Goal: Information Seeking & Learning: Learn about a topic

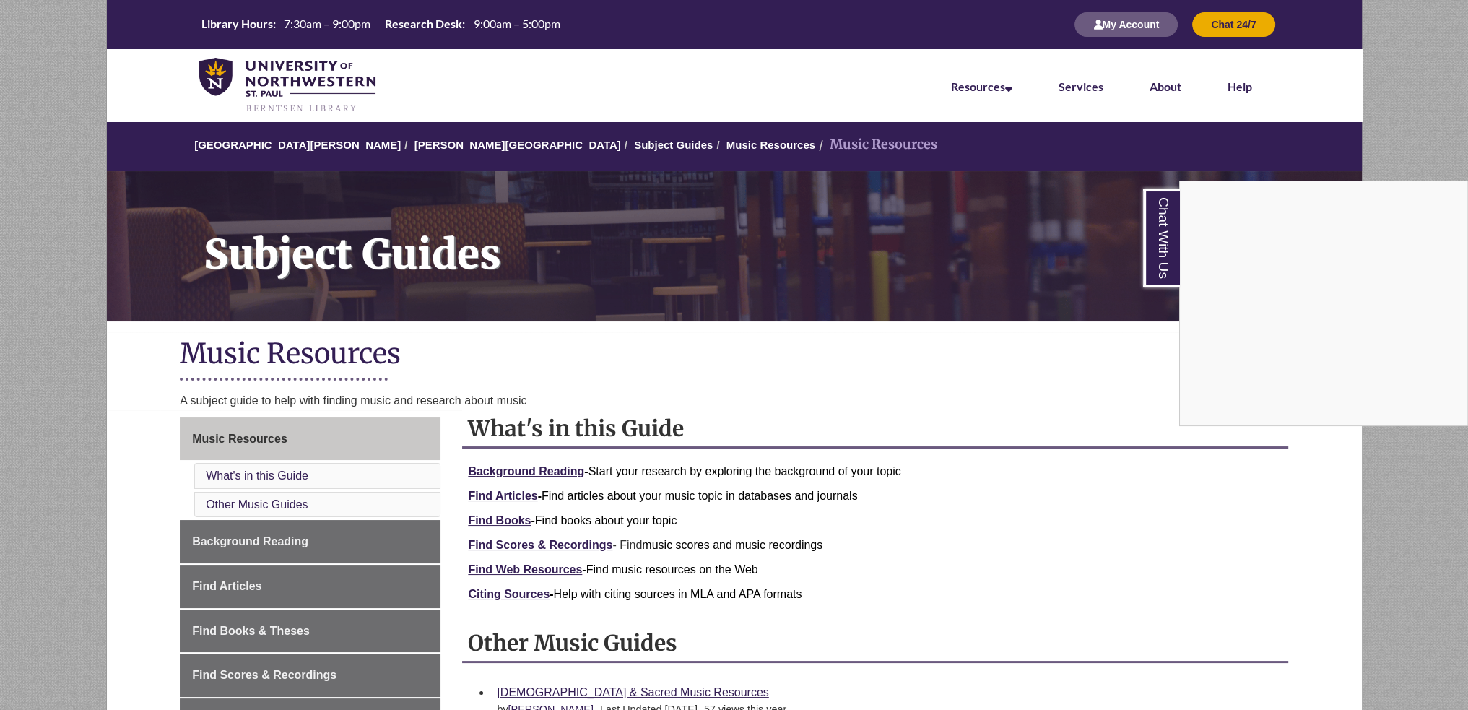
click at [776, 372] on div "Chat With Us" at bounding box center [734, 355] width 1468 height 710
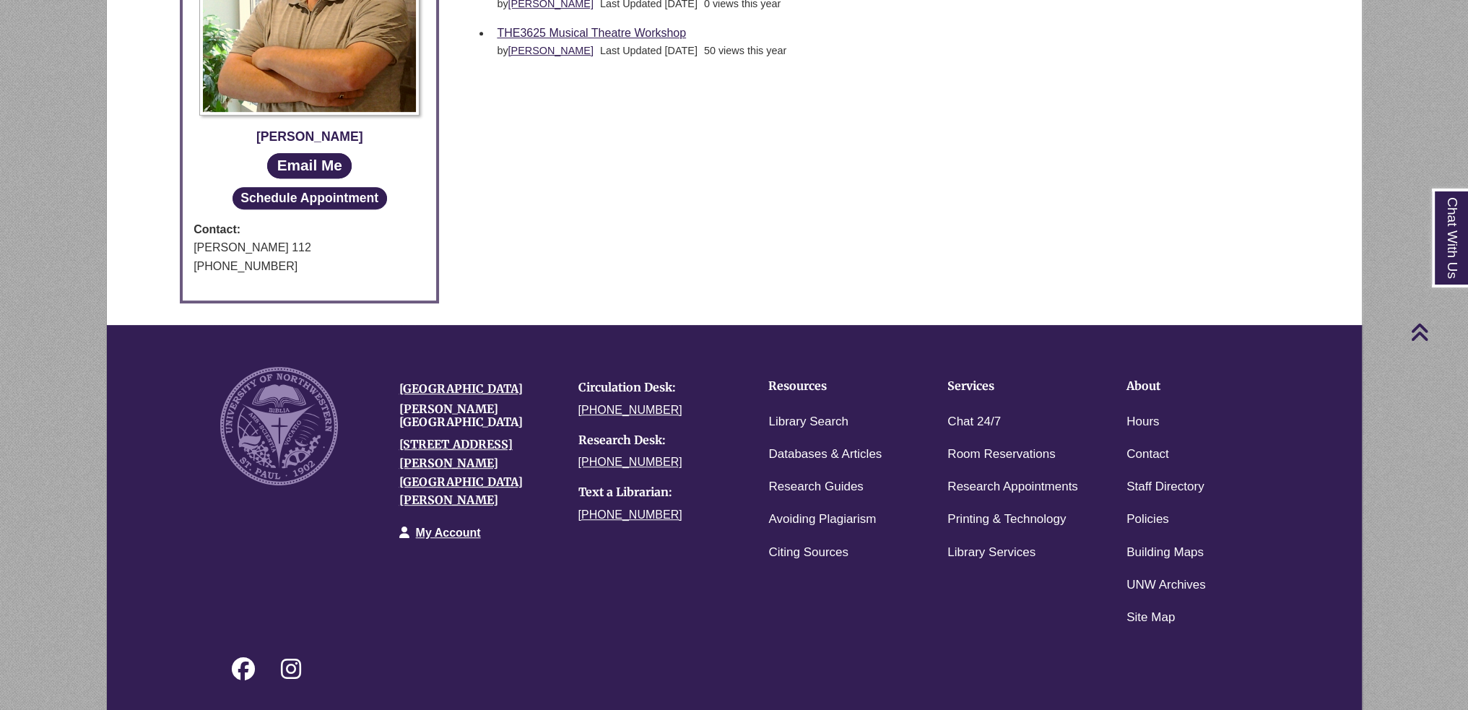
scroll to position [1019, 0]
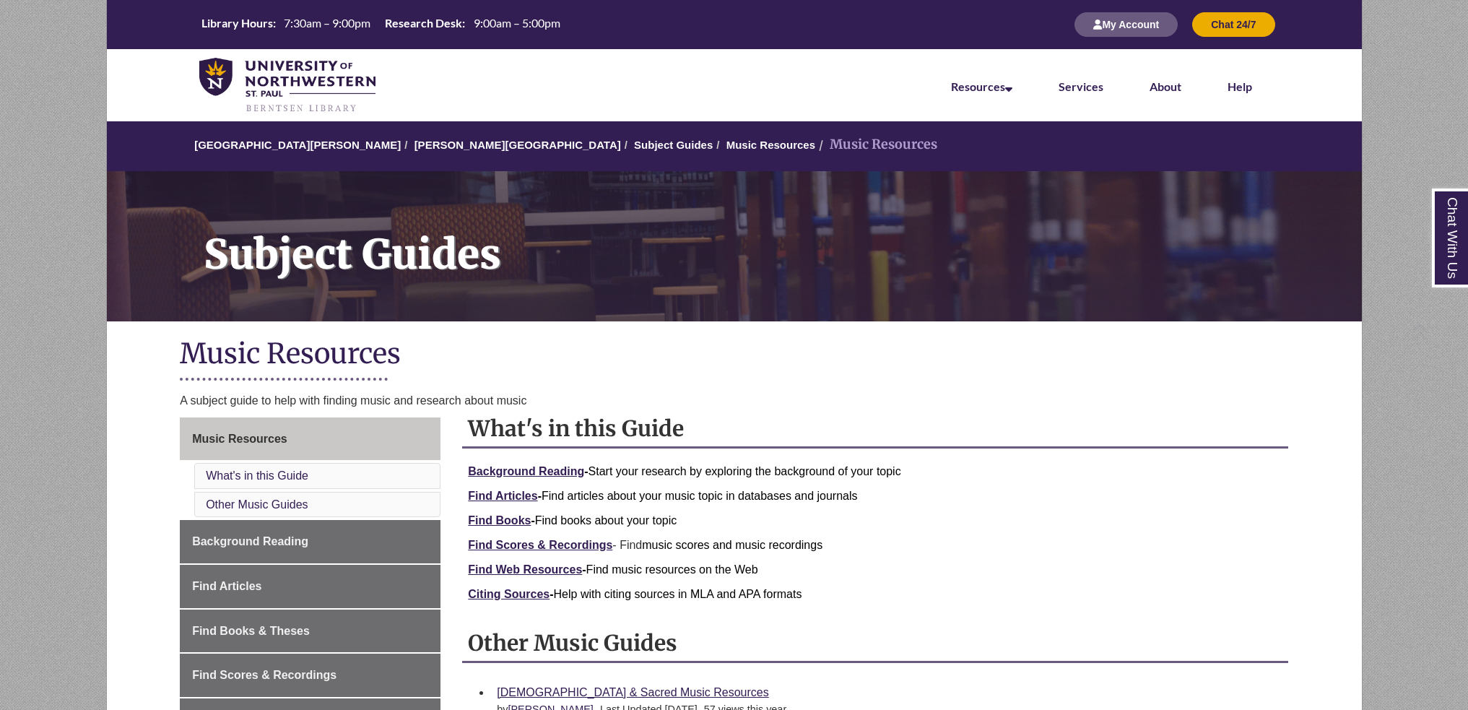
scroll to position [1019, 0]
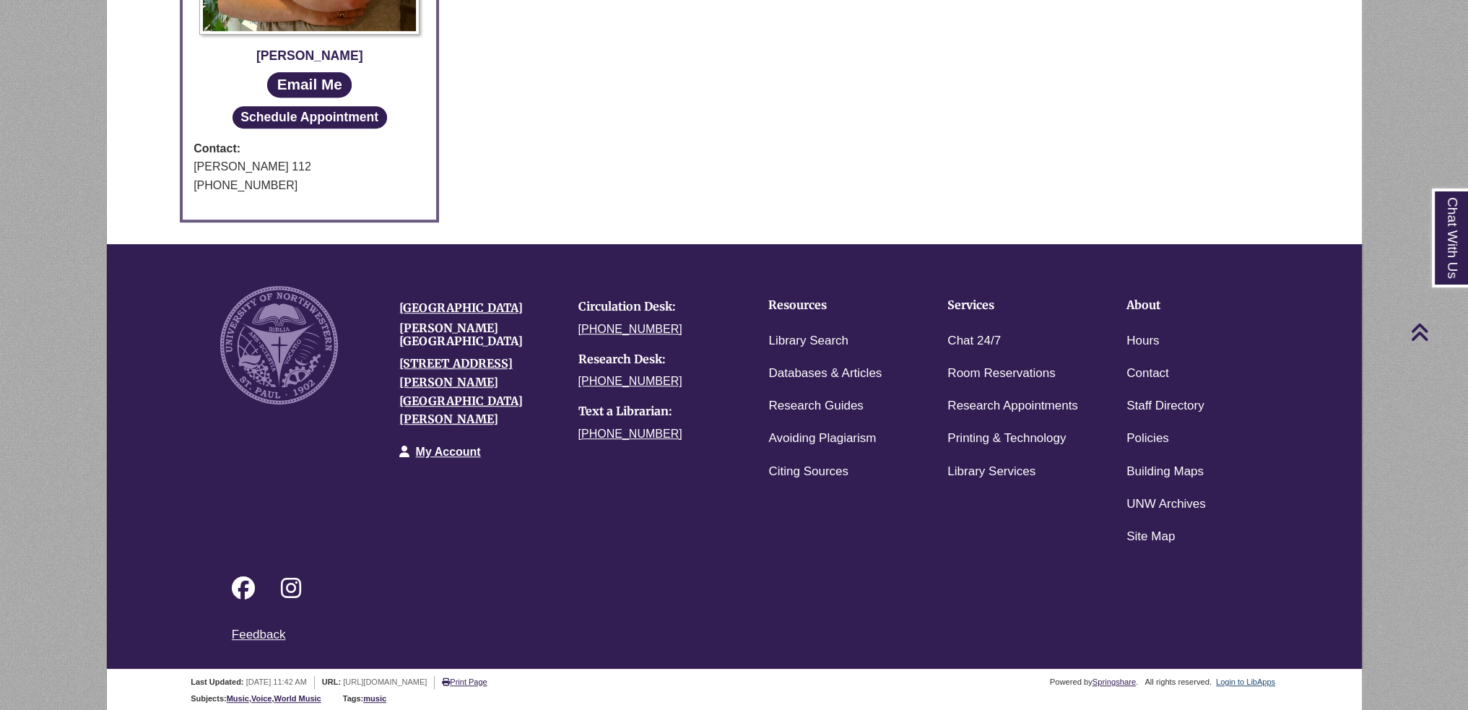
drag, startPoint x: 692, startPoint y: 497, endPoint x: 706, endPoint y: 497, distance: 13.7
drag, startPoint x: 706, startPoint y: 497, endPoint x: 609, endPoint y: 562, distance: 116.5
click at [609, 562] on div "Follow on Facebook Follow on Instagram" at bounding box center [746, 589] width 1052 height 72
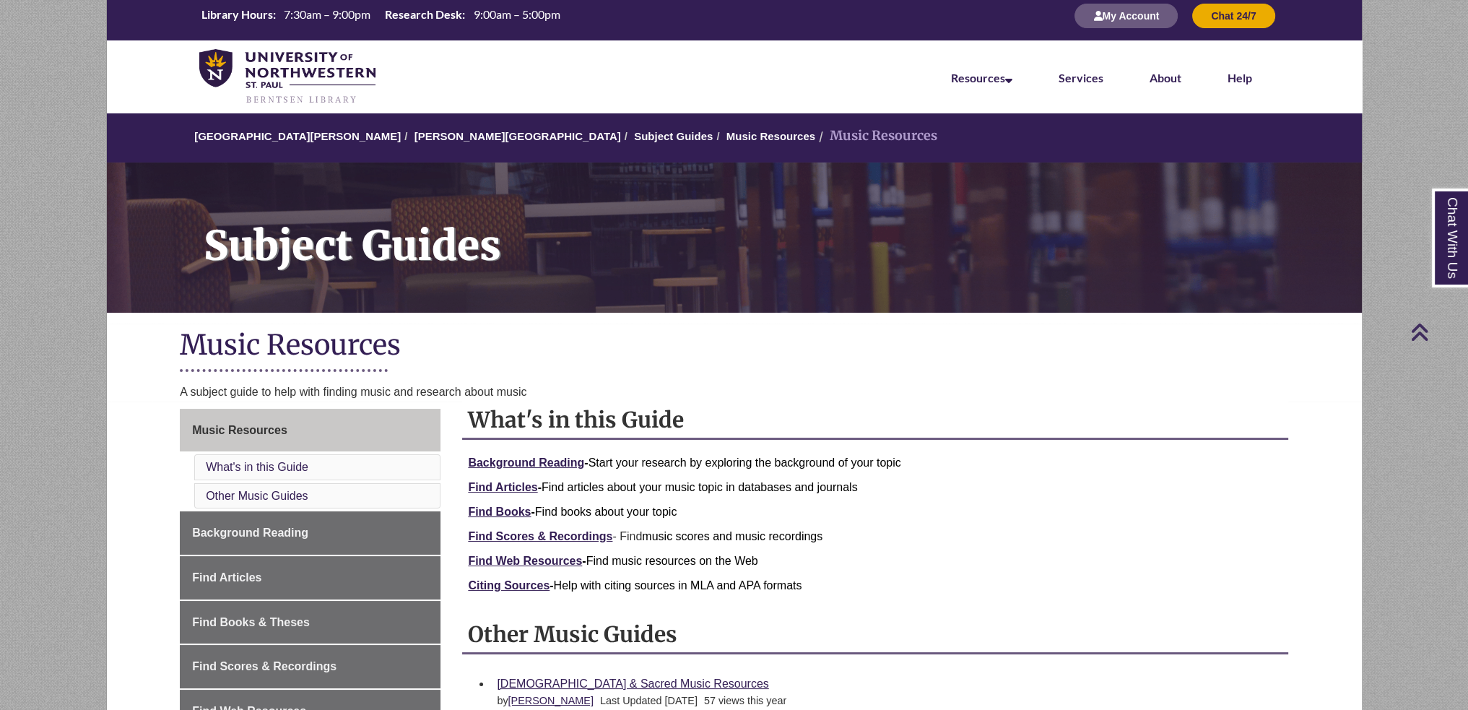
scroll to position [0, 0]
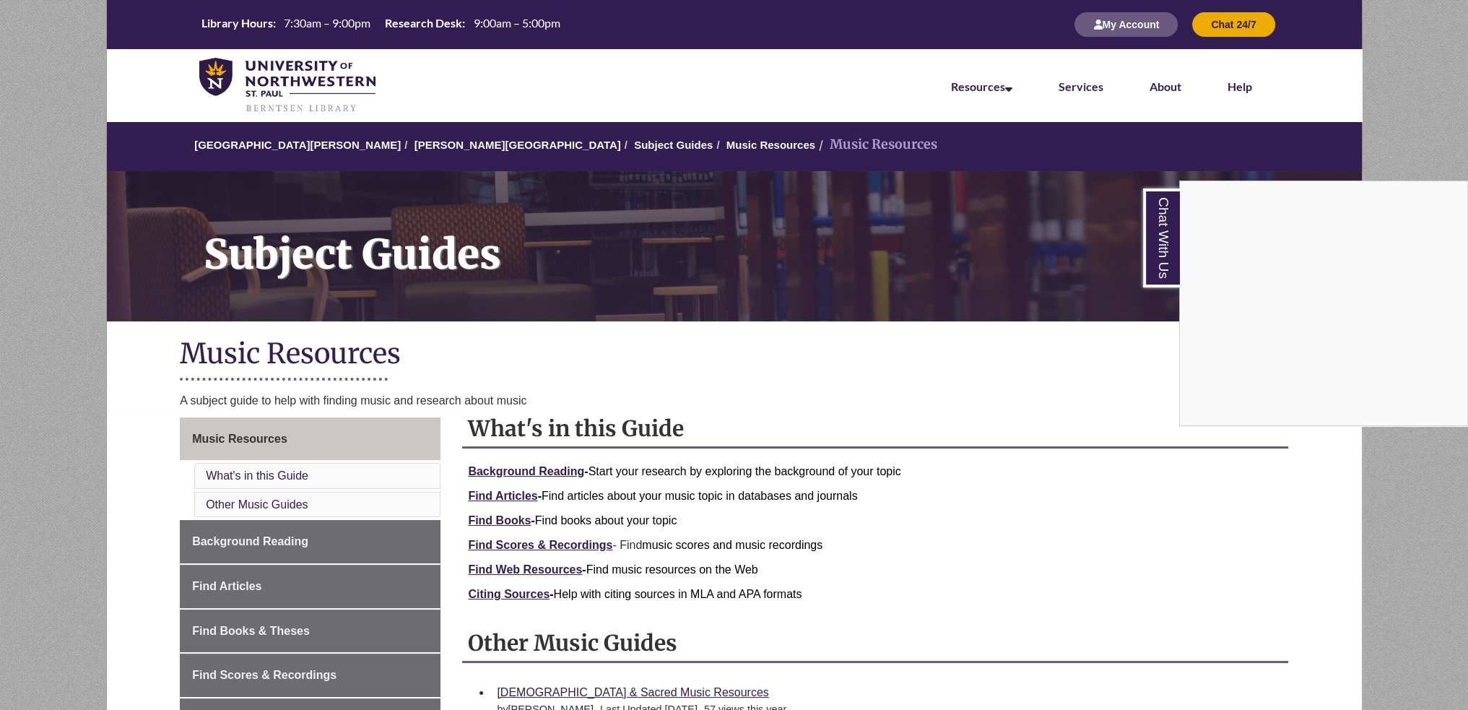
click at [500, 261] on div "Chat With Us" at bounding box center [734, 355] width 1468 height 710
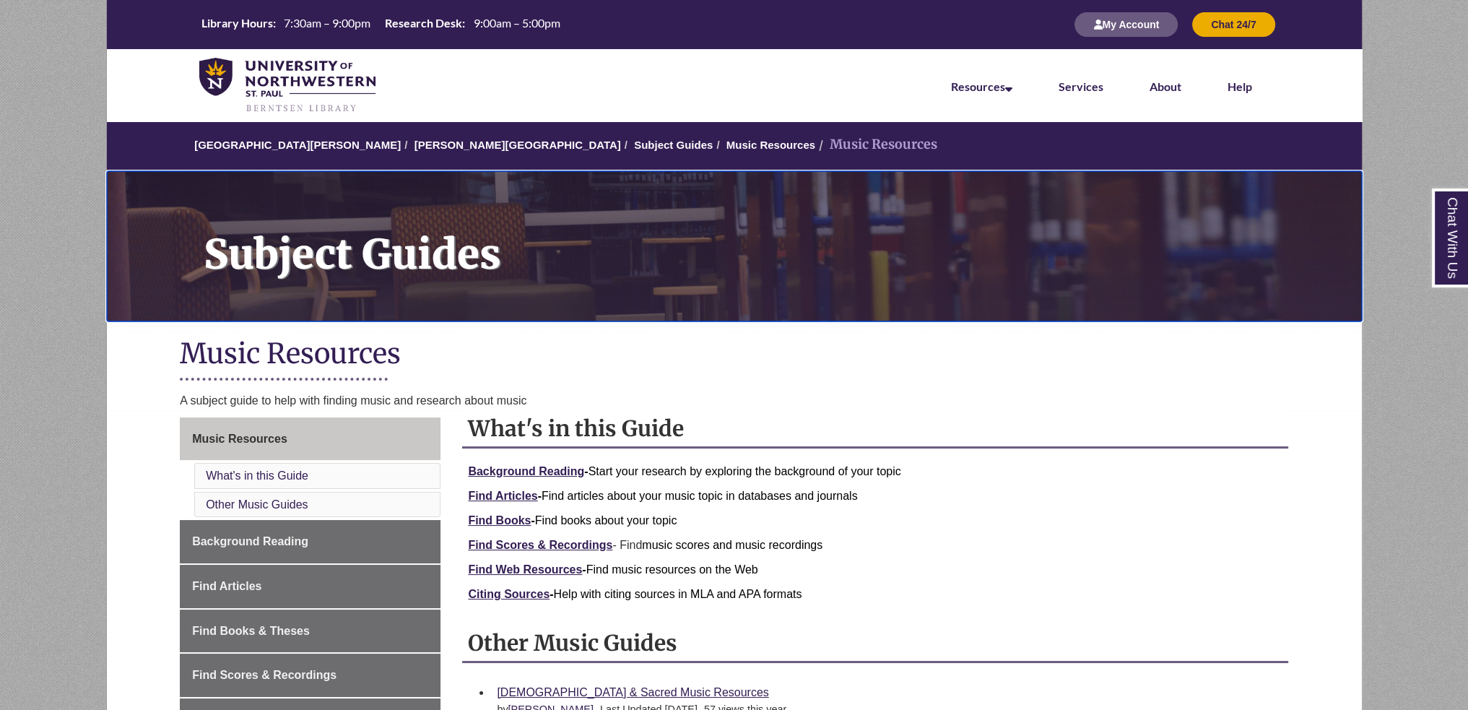
click at [401, 260] on h1 "Subject Guides" at bounding box center [775, 236] width 1174 height 131
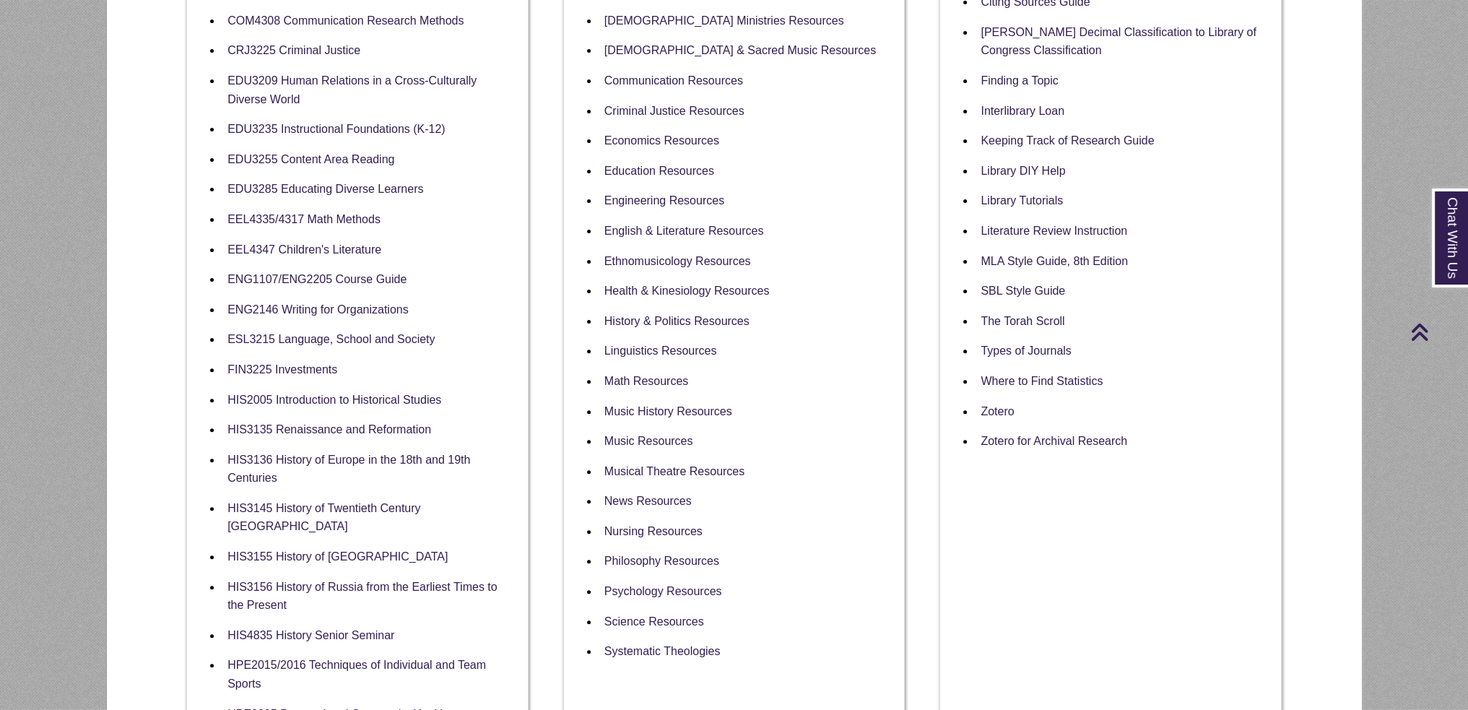
scroll to position [1011, 0]
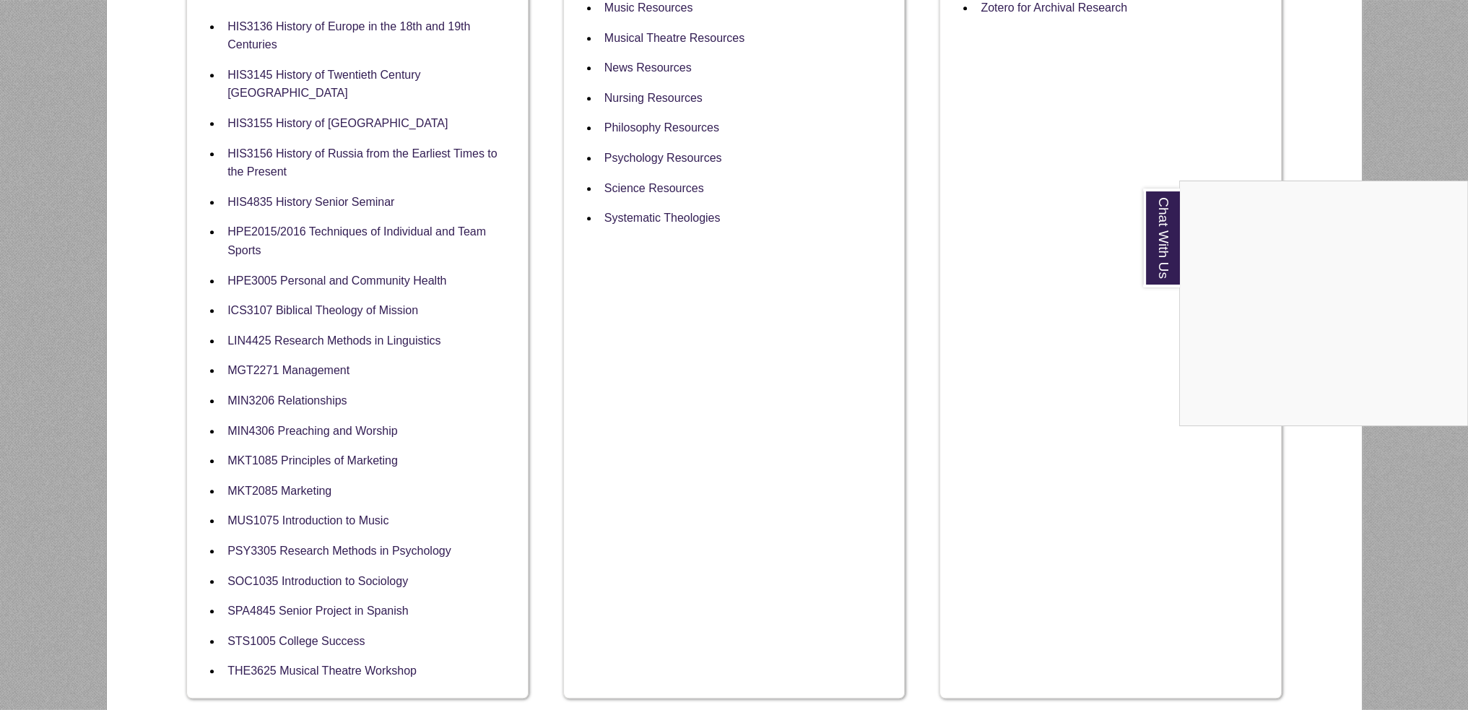
click at [811, 375] on div "Chat With Us" at bounding box center [734, 355] width 1468 height 710
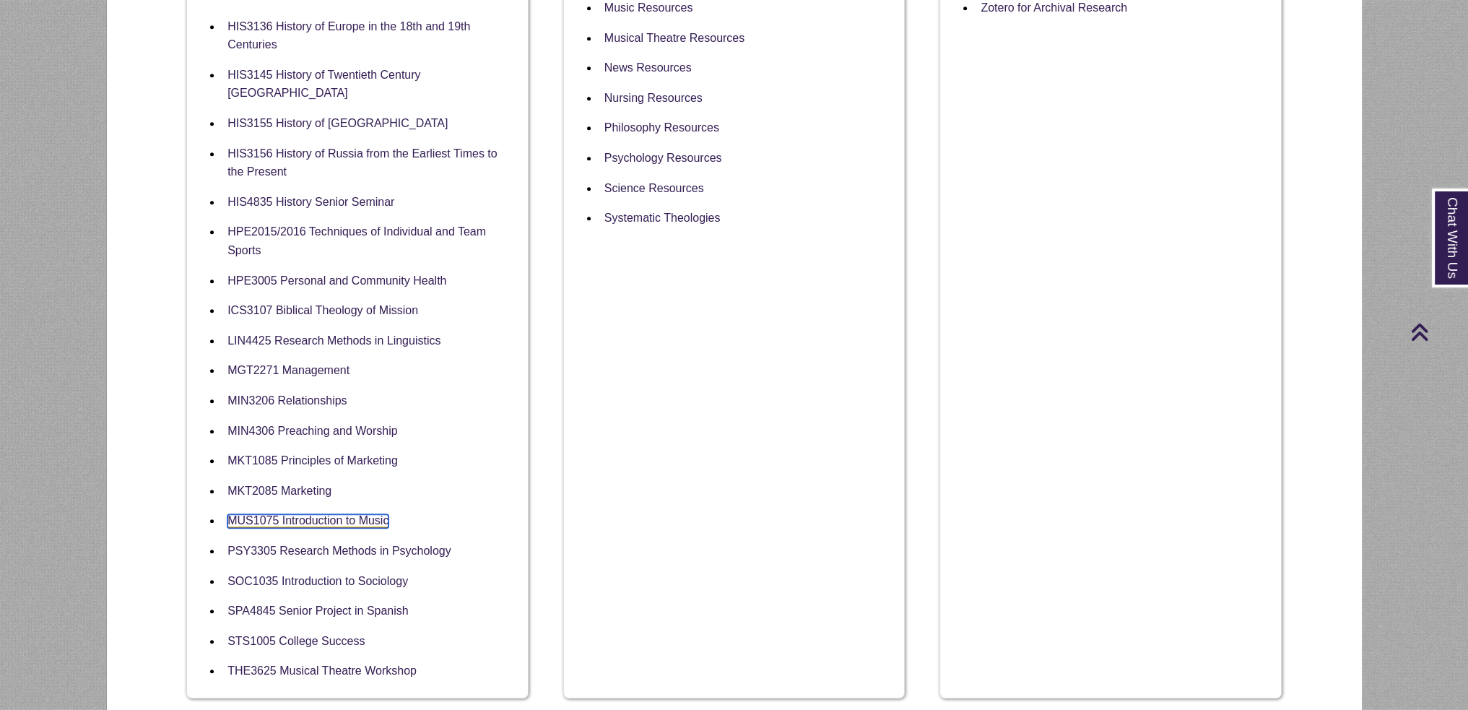
click at [310, 514] on link "MUS1075 Introduction to Music" at bounding box center [307, 521] width 161 height 14
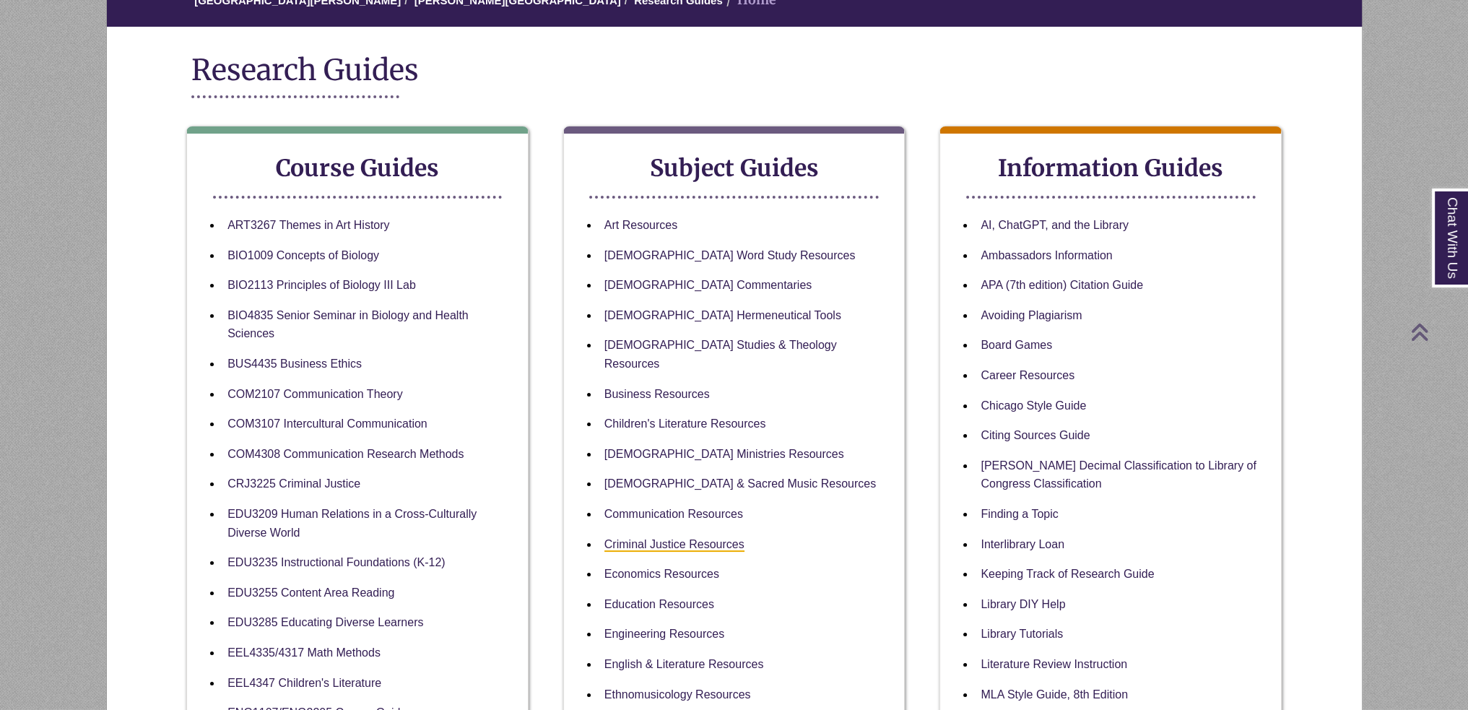
scroll to position [0, 0]
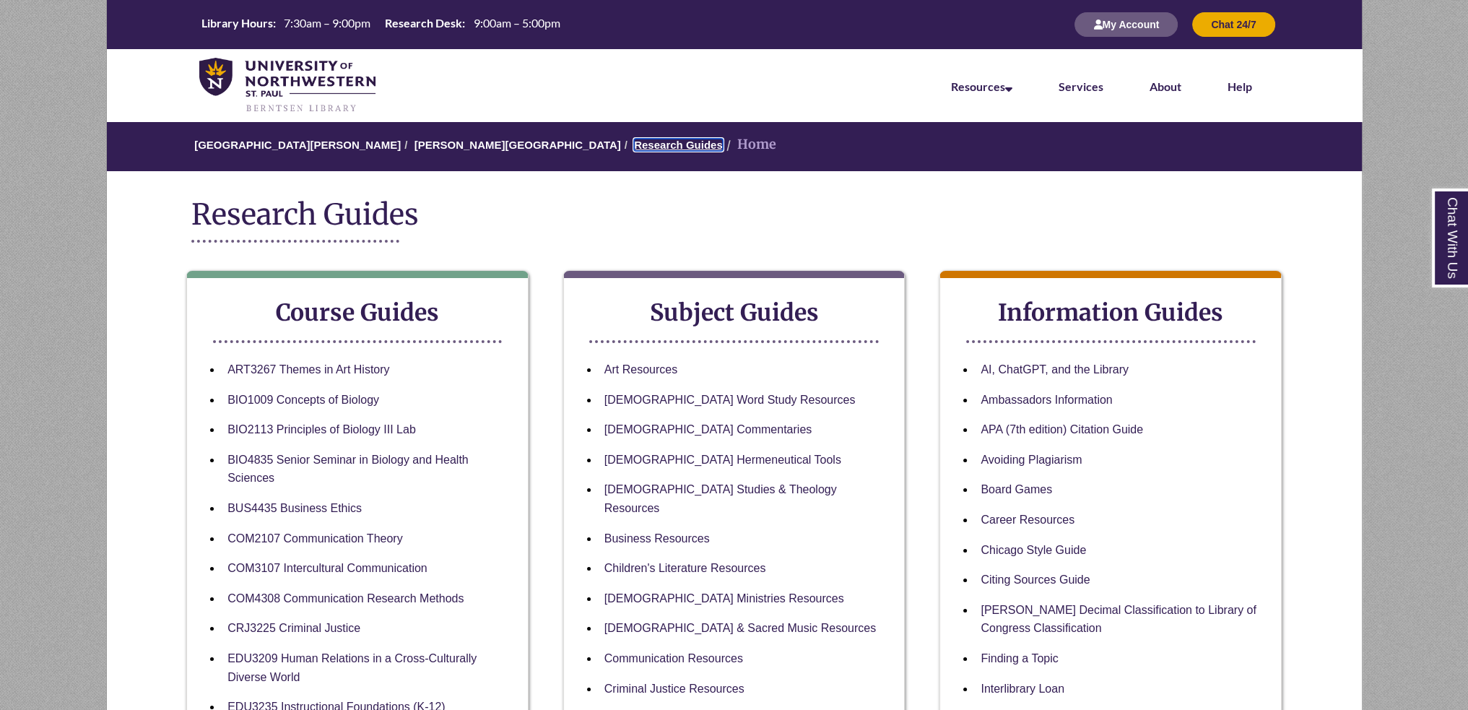
click at [634, 150] on link "Research Guides" at bounding box center [678, 145] width 89 height 12
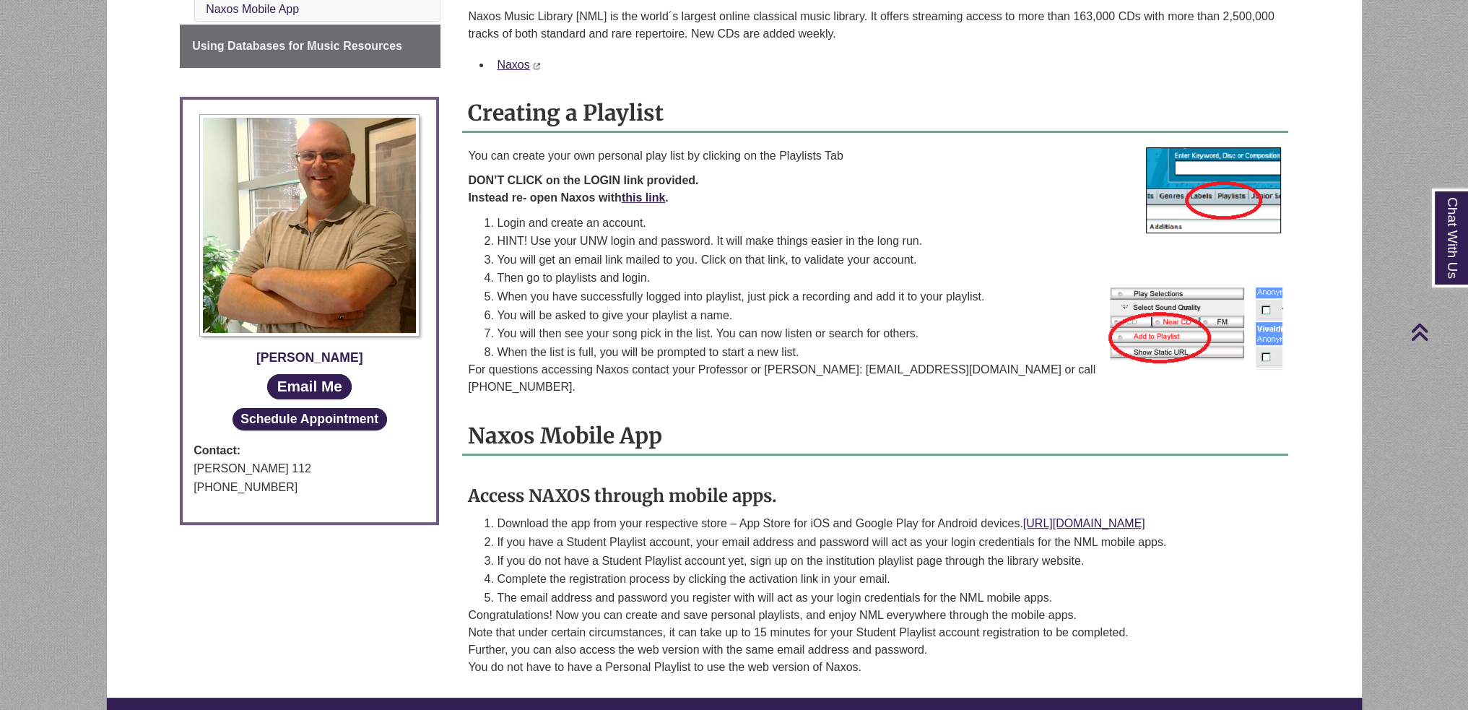
scroll to position [144, 0]
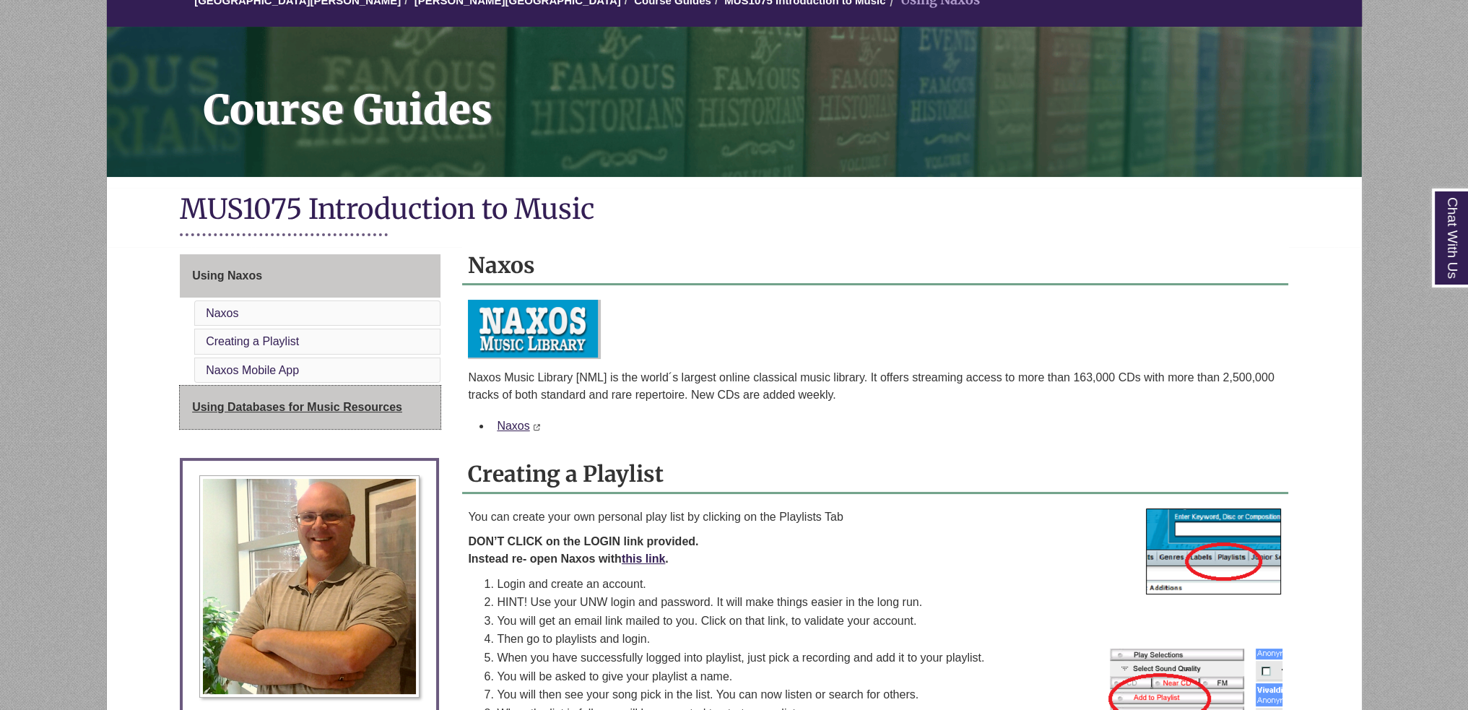
click at [300, 386] on link "Using Databases for Music Resources" at bounding box center [310, 407] width 261 height 43
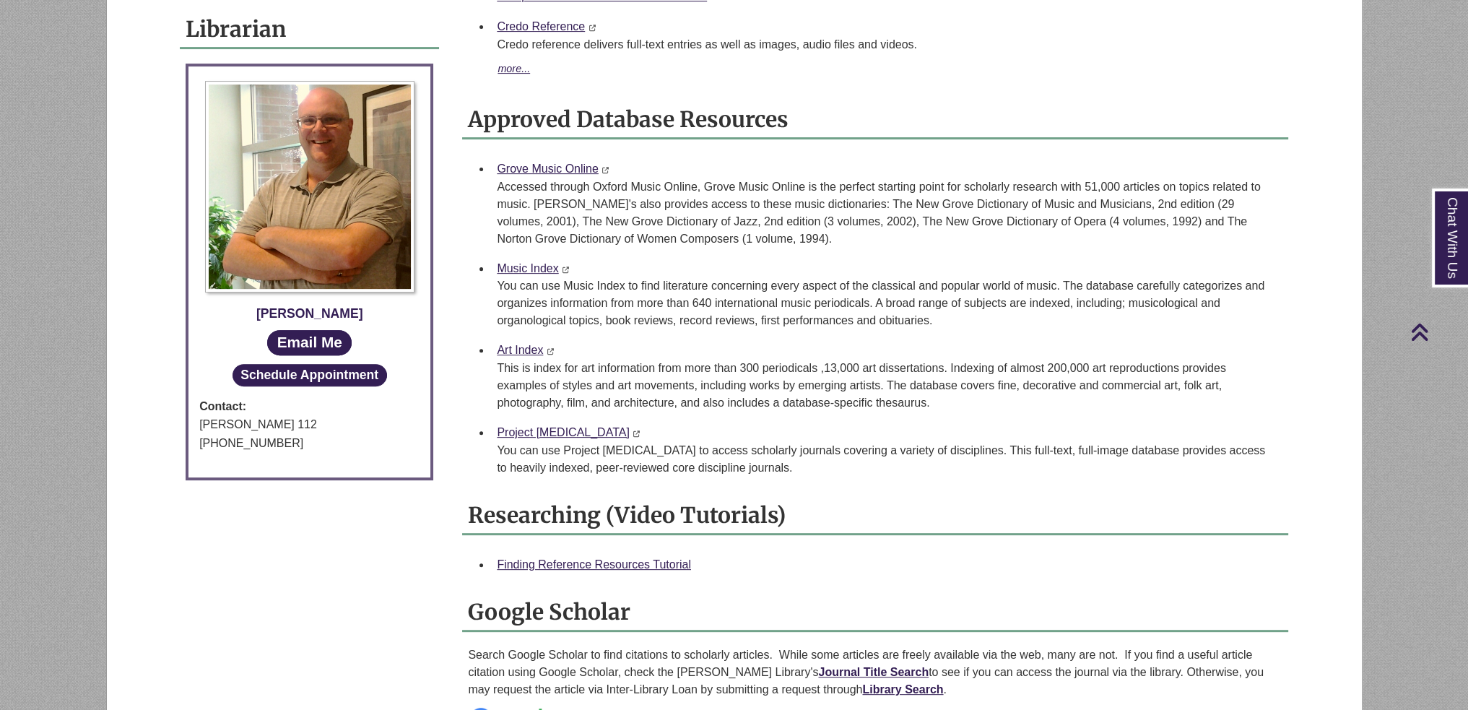
scroll to position [866, 0]
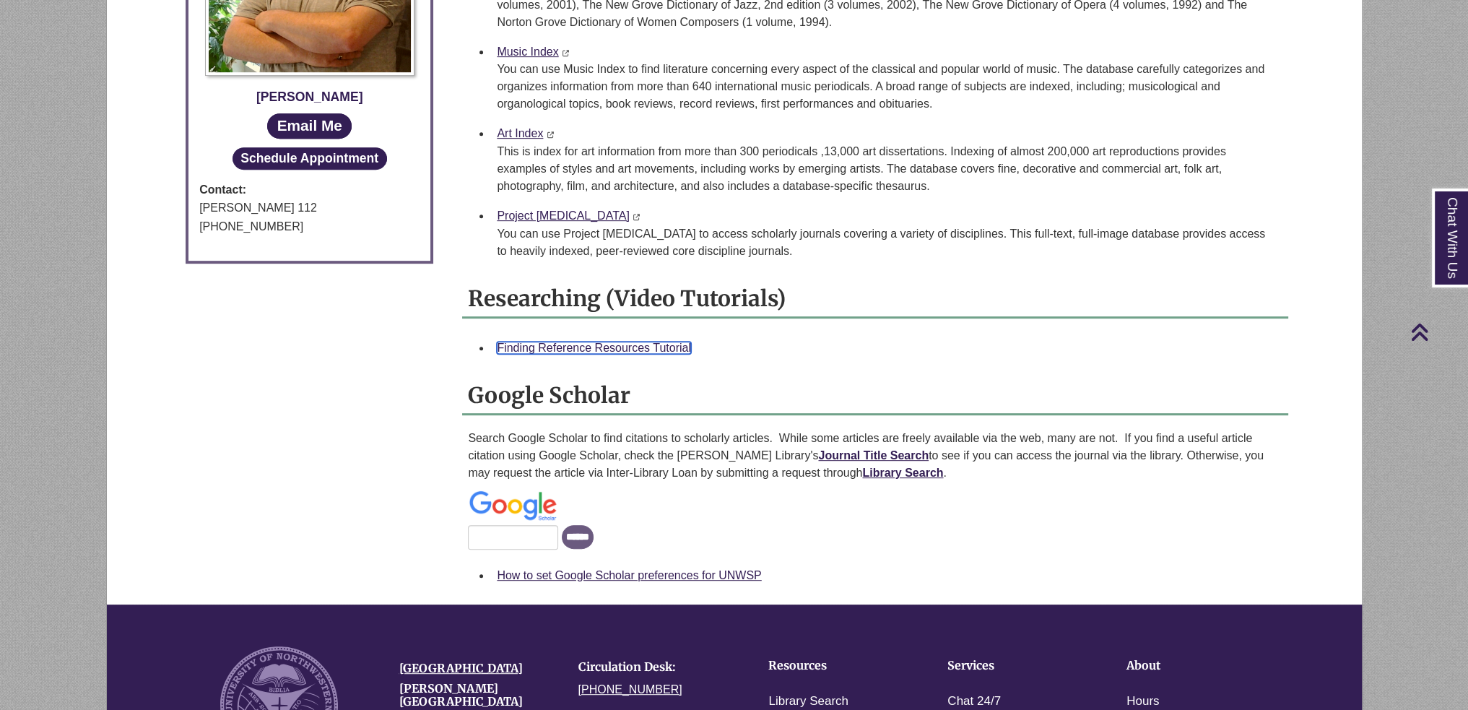
click at [671, 341] on link "Finding Reference Resources Tutorial" at bounding box center [594, 347] width 194 height 12
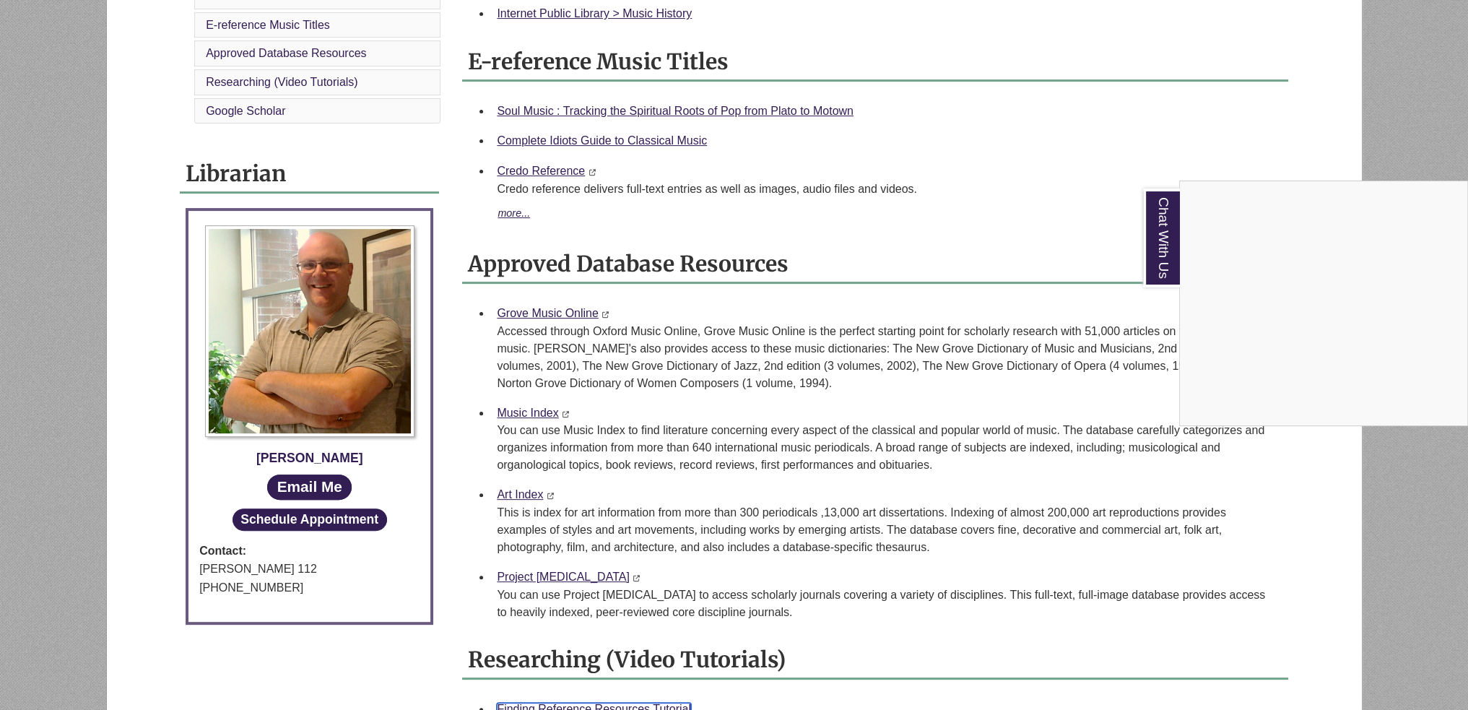
scroll to position [289, 0]
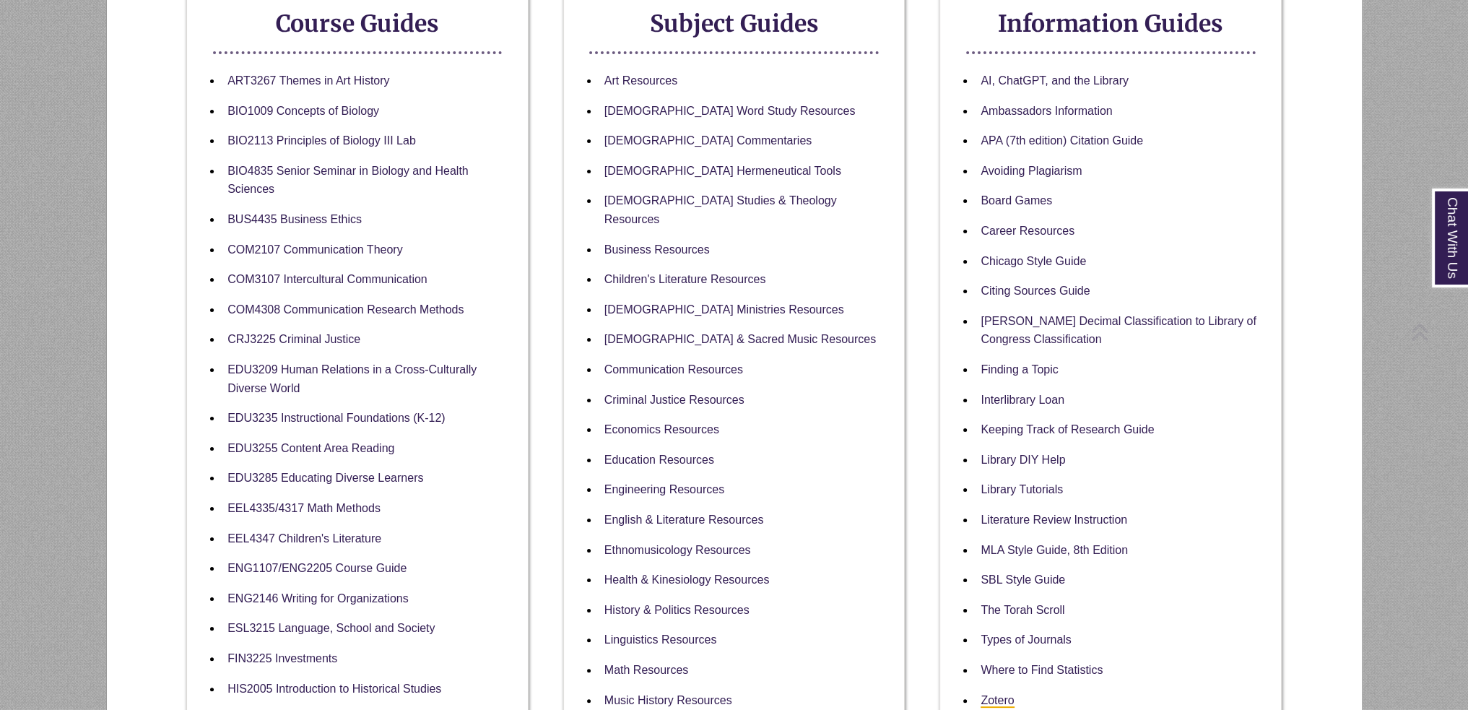
scroll to position [361, 0]
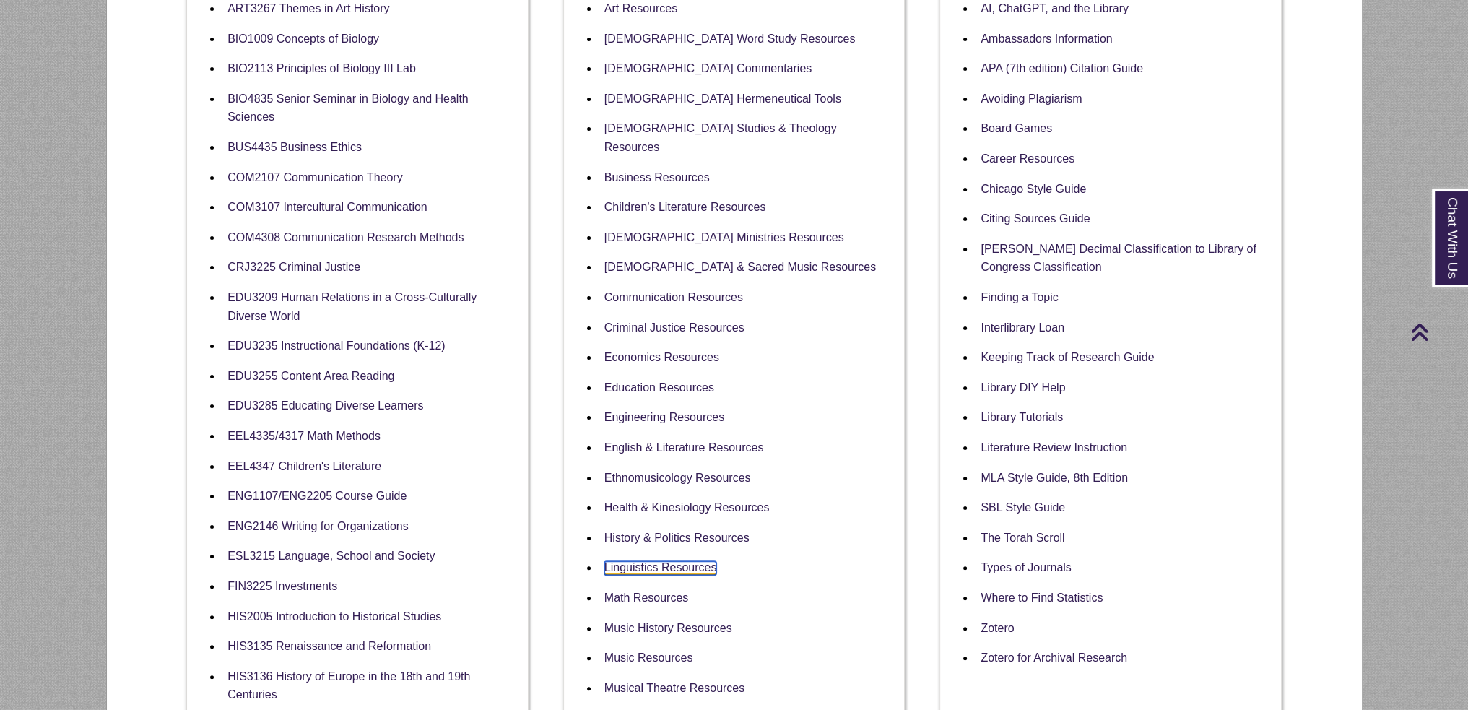
click at [677, 561] on link "Linguistics Resources" at bounding box center [660, 568] width 113 height 14
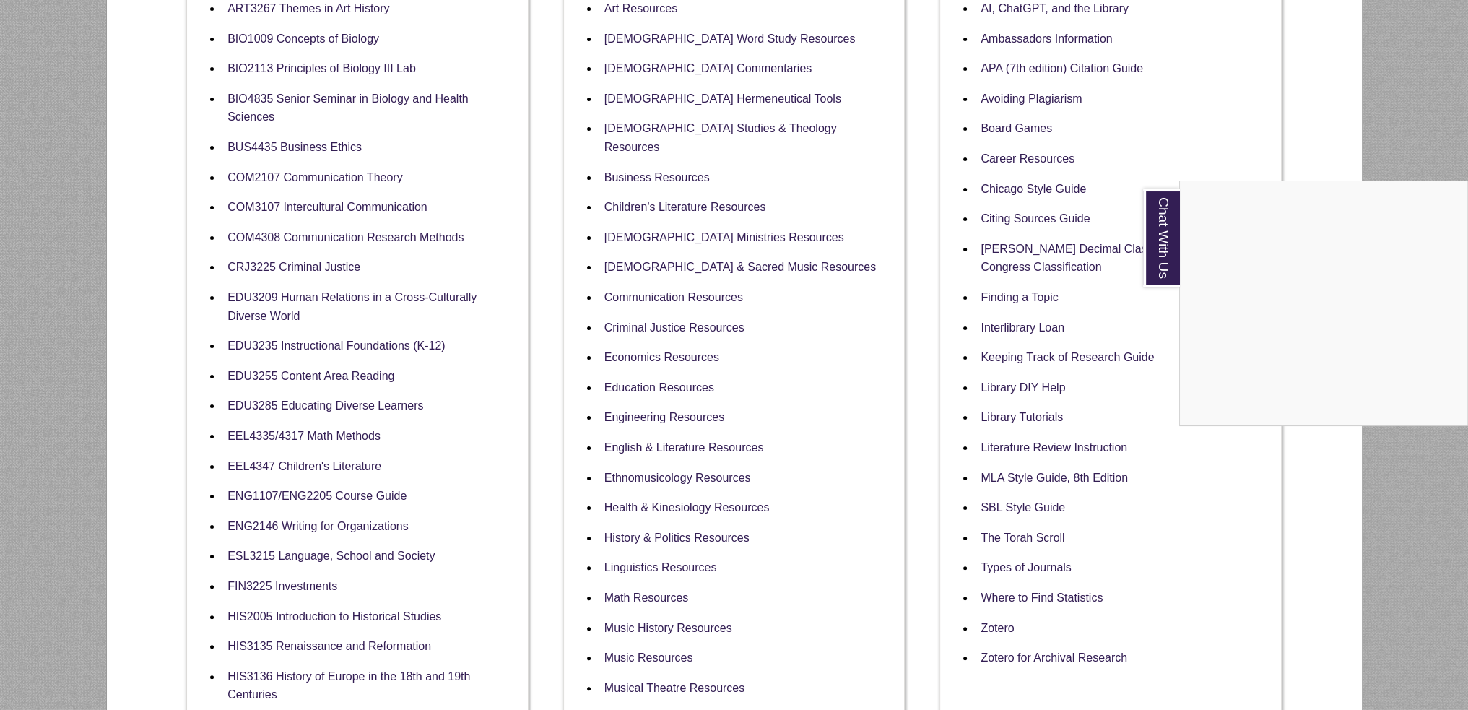
click at [809, 637] on div "Chat With Us" at bounding box center [734, 355] width 1468 height 710
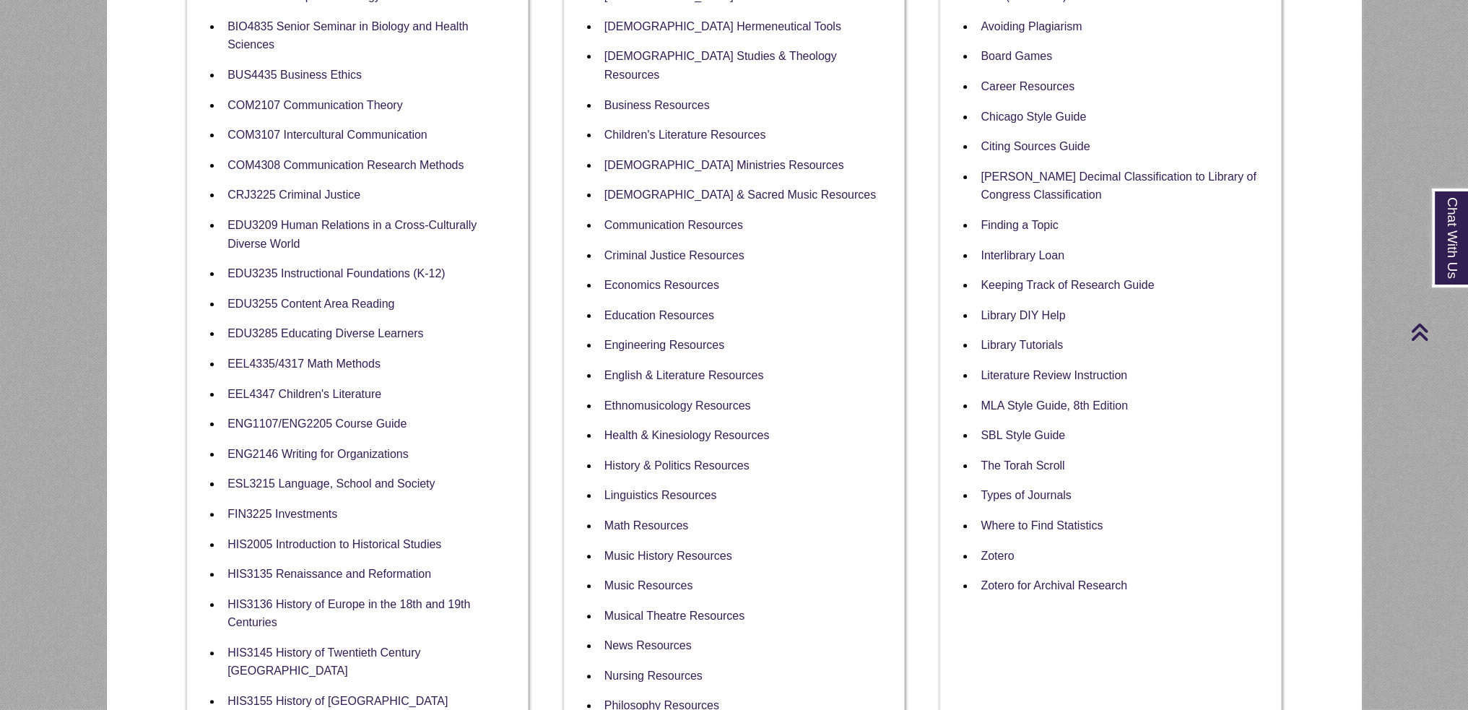
scroll to position [144, 0]
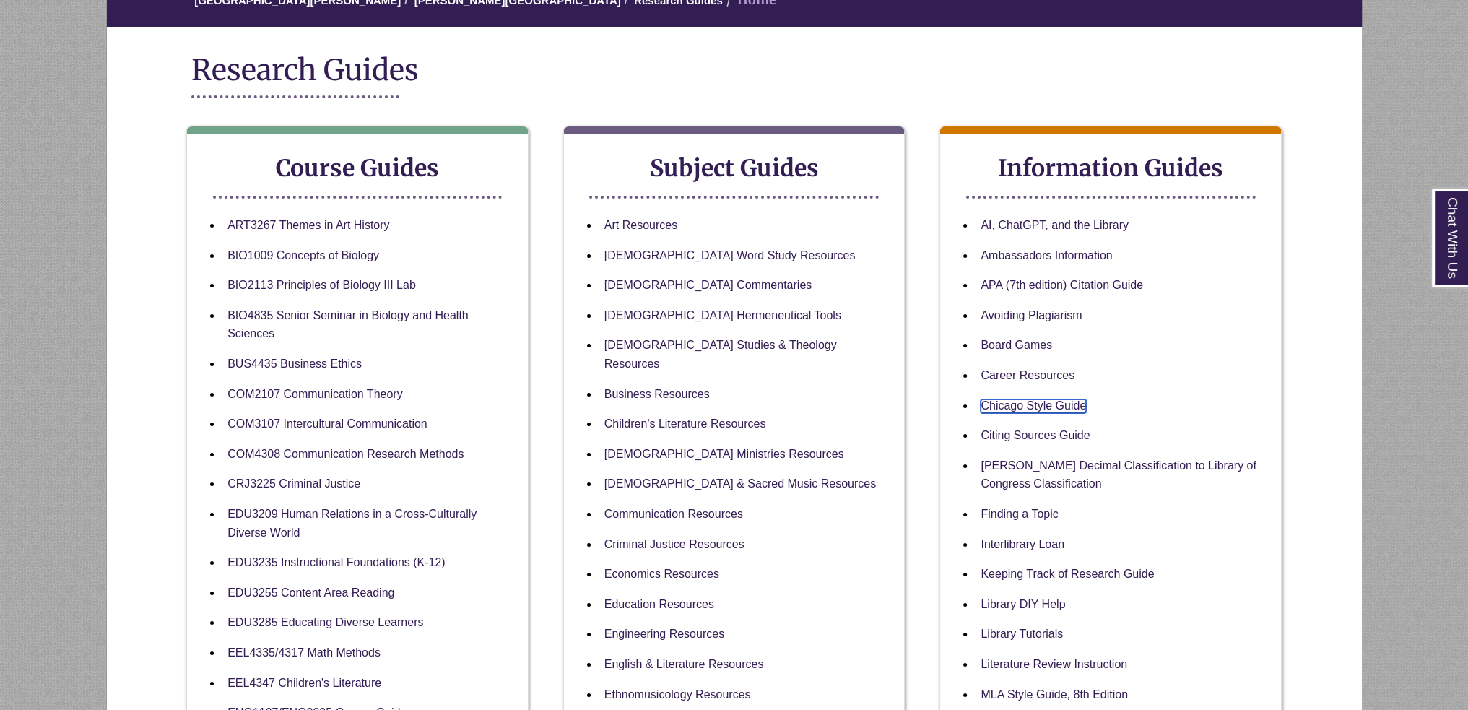
click at [1052, 404] on link "Chicago Style Guide" at bounding box center [1032, 406] width 105 height 14
click at [1001, 251] on link "Ambassadors Information" at bounding box center [1045, 256] width 131 height 14
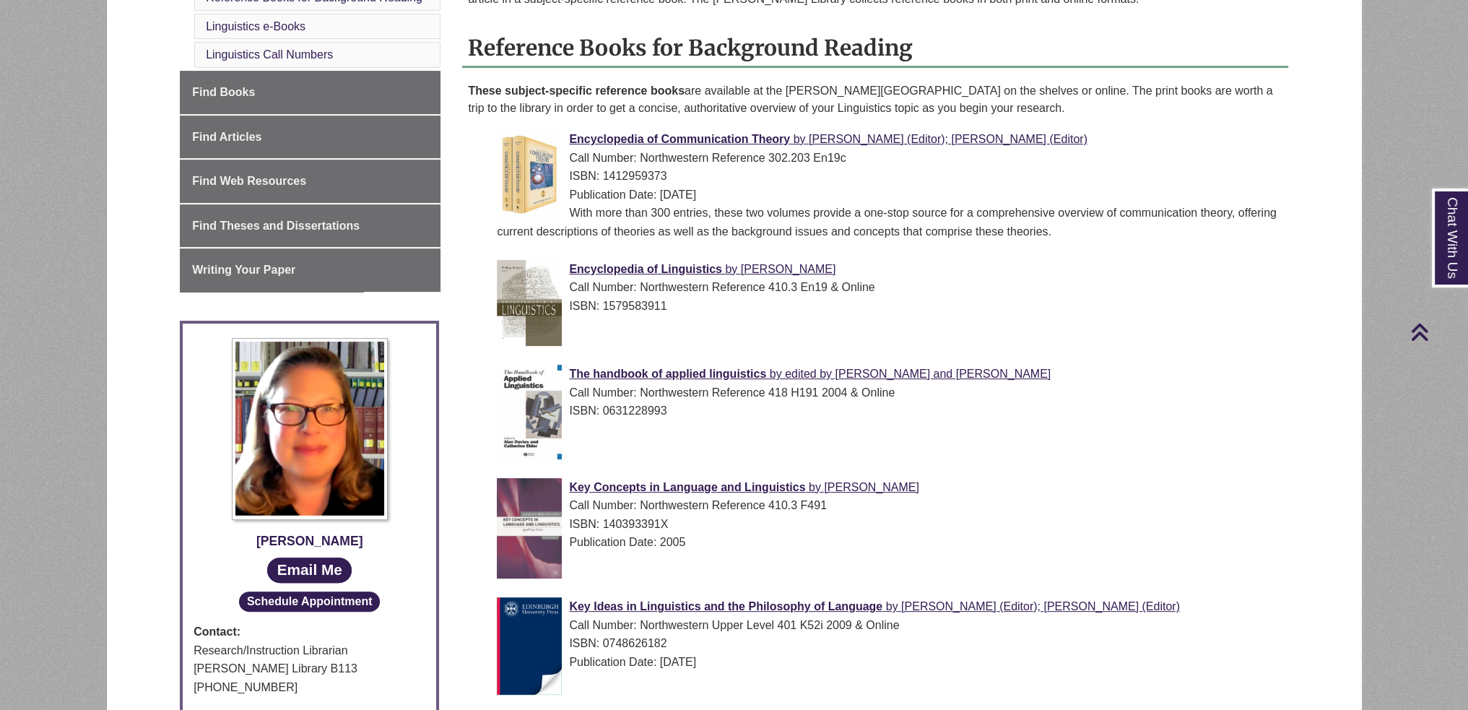
scroll to position [127, 0]
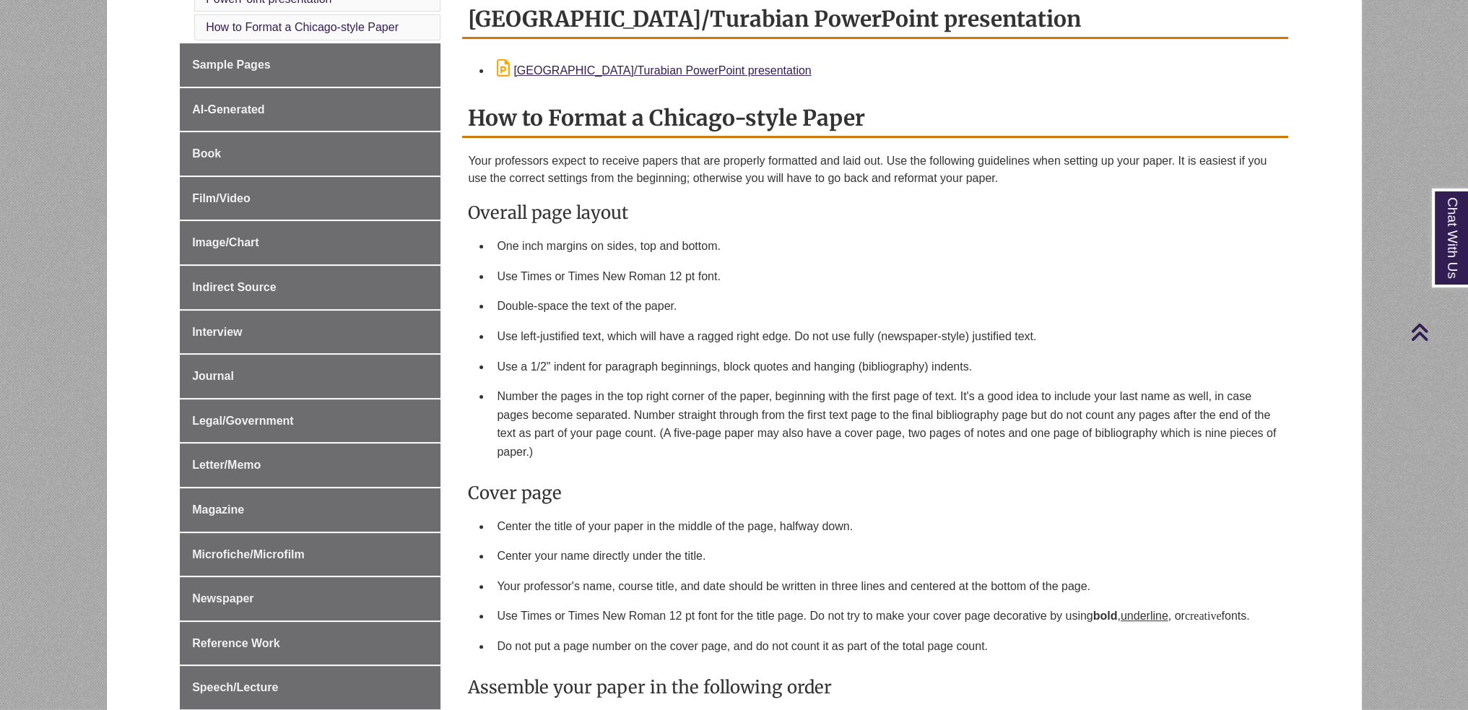
scroll to position [289, 0]
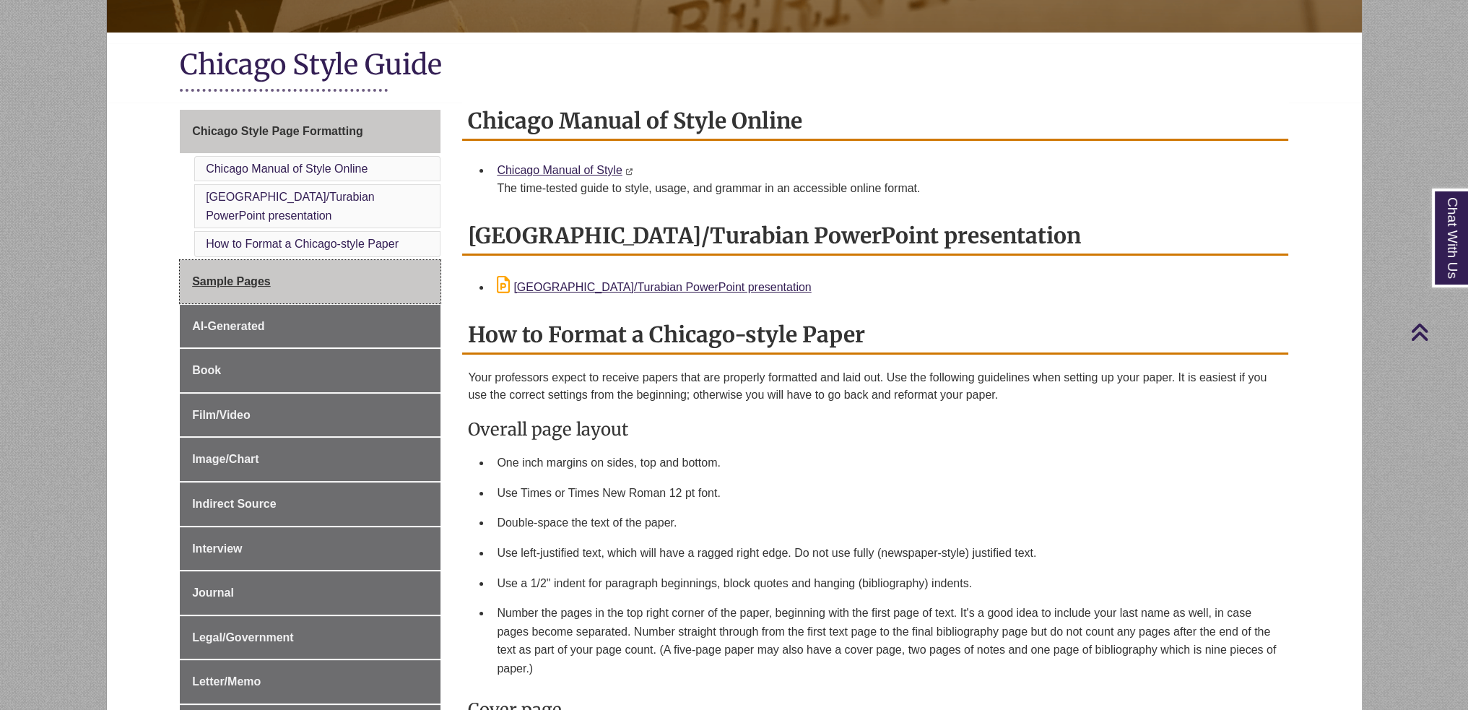
click at [378, 260] on link "Sample Pages" at bounding box center [310, 281] width 261 height 43
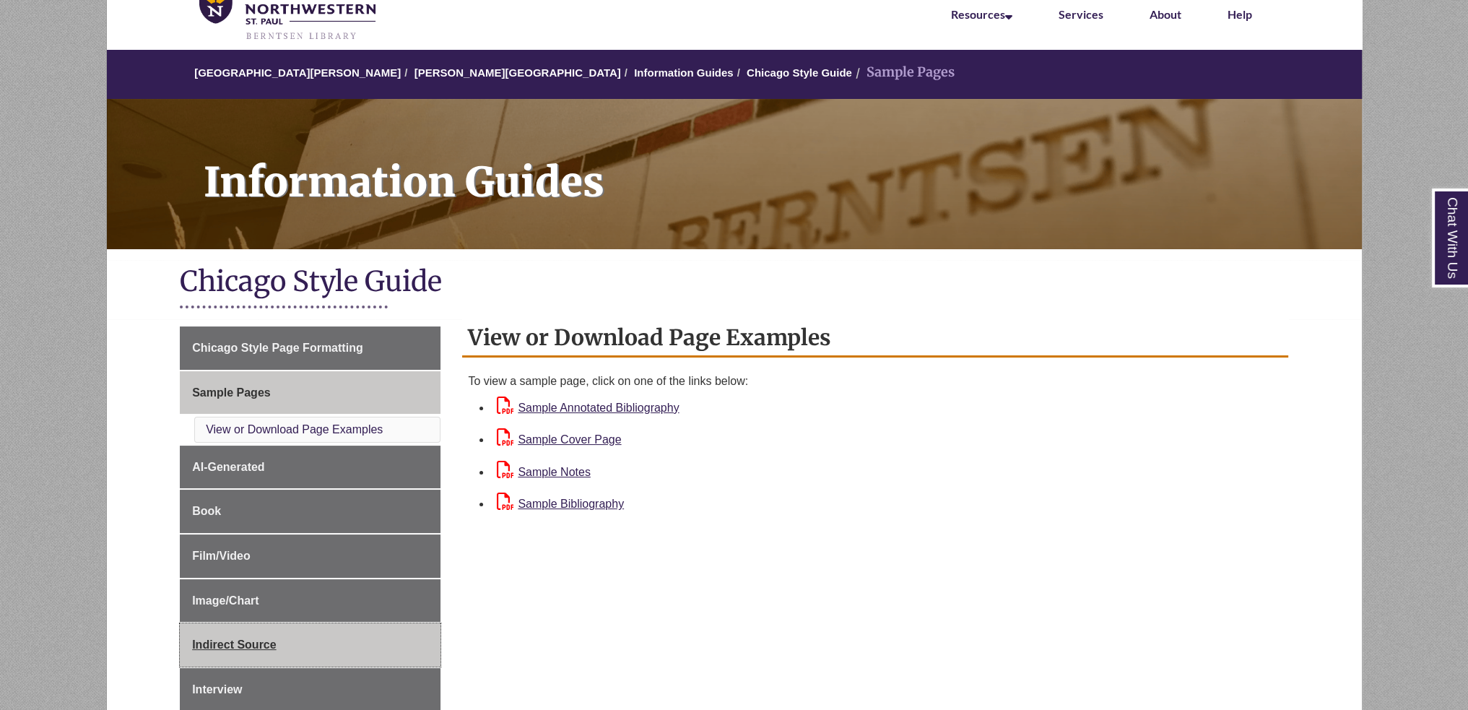
scroll to position [217, 0]
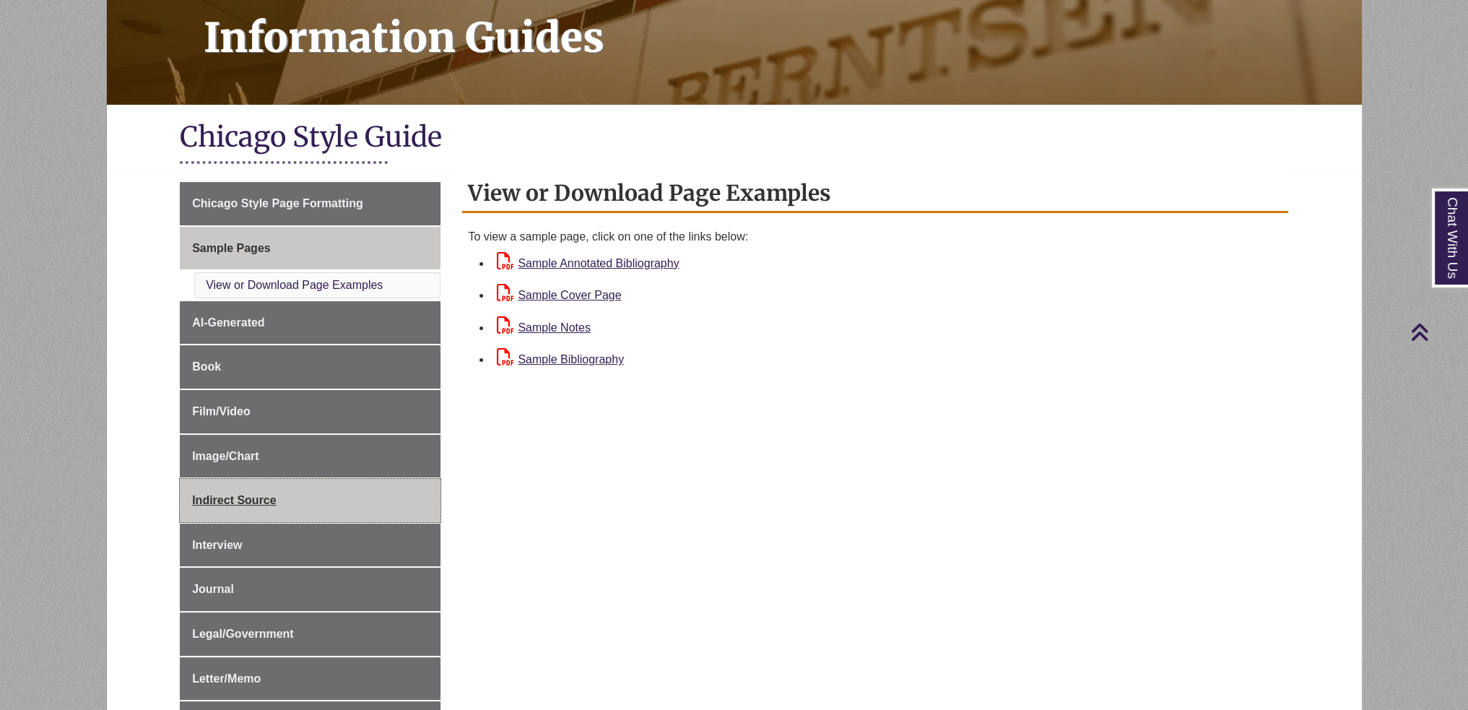
click at [287, 516] on link "Indirect Source" at bounding box center [310, 500] width 261 height 43
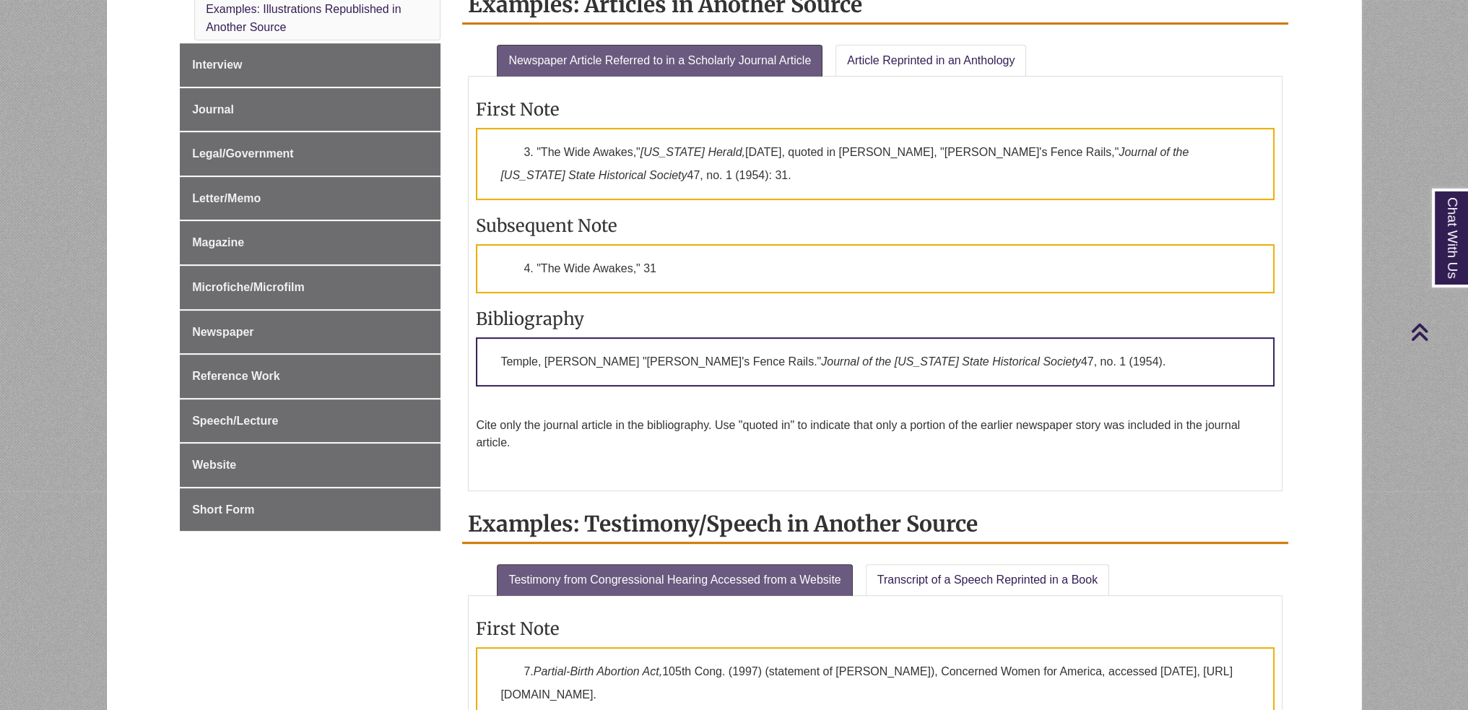
scroll to position [939, 0]
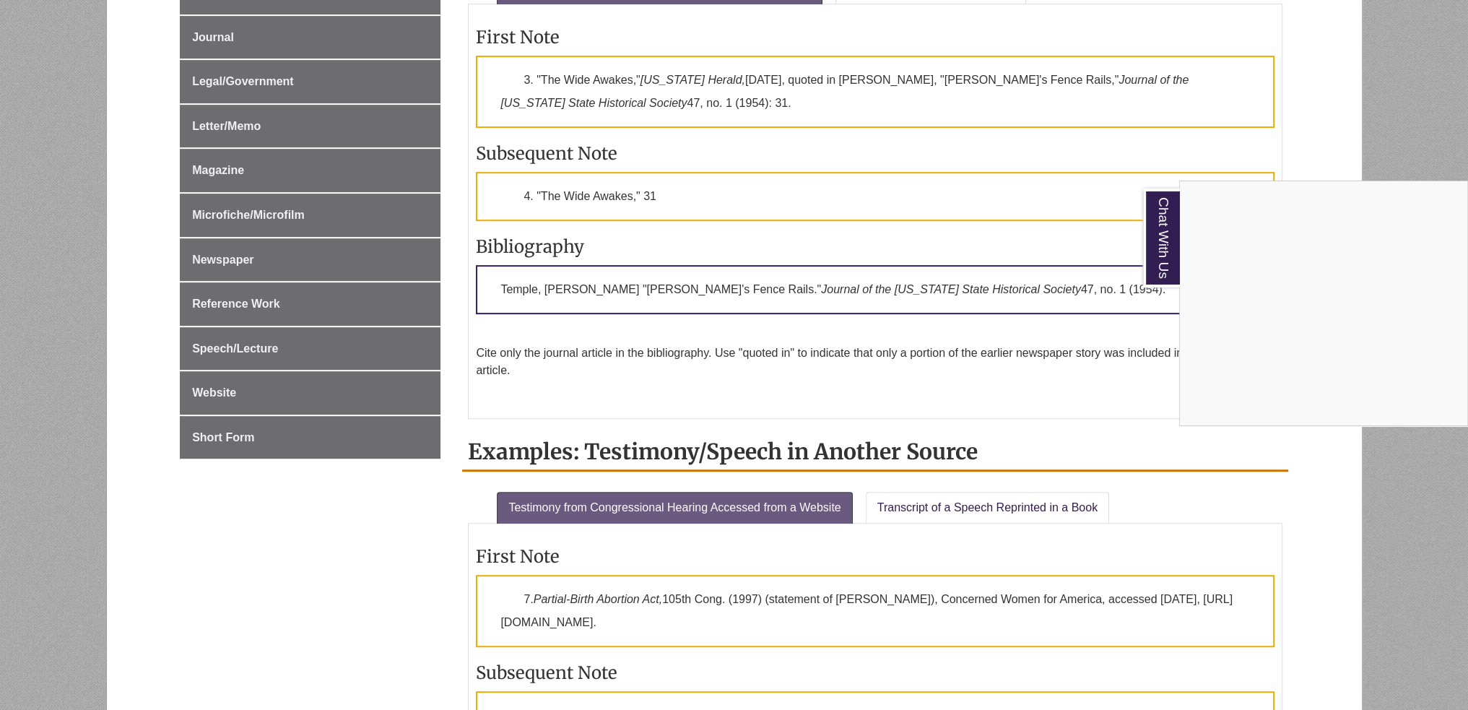
click at [774, 199] on div "Chat With Us" at bounding box center [734, 355] width 1468 height 710
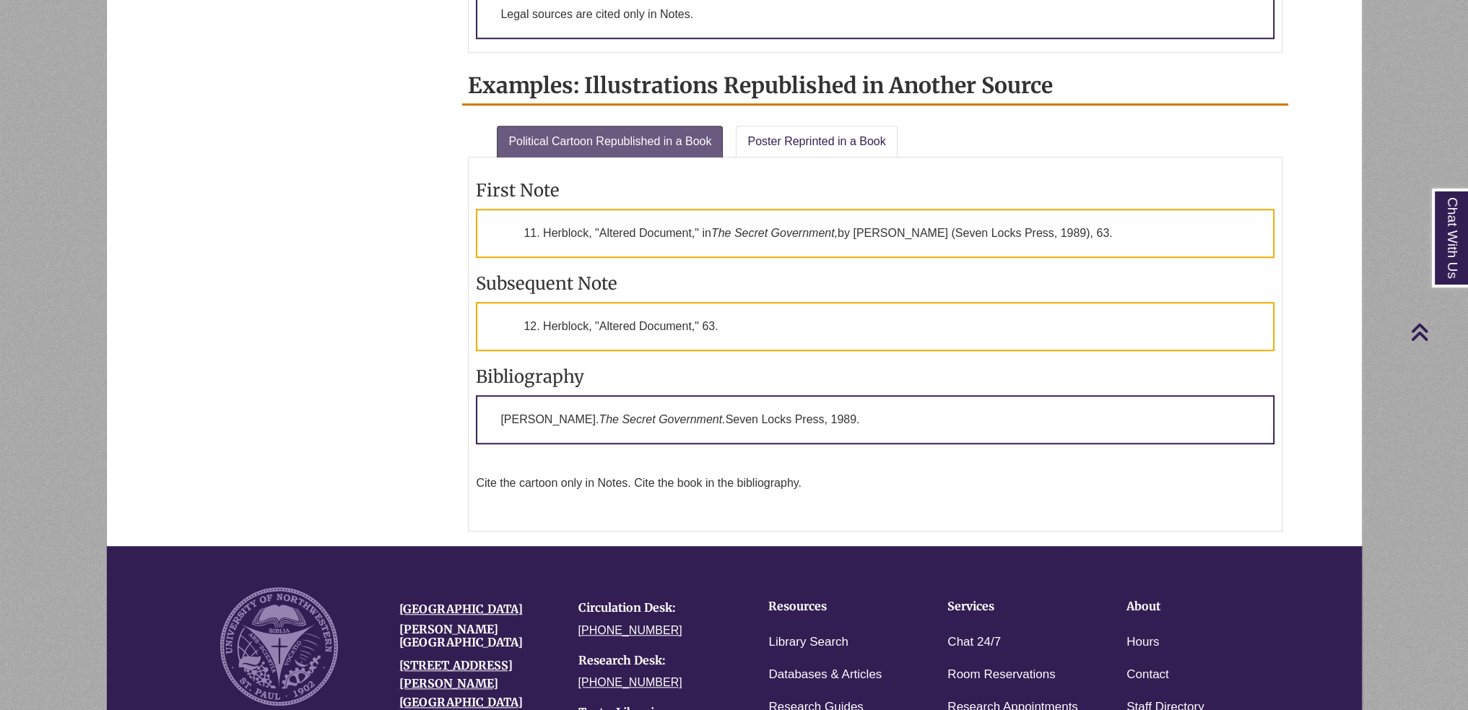
scroll to position [2019, 0]
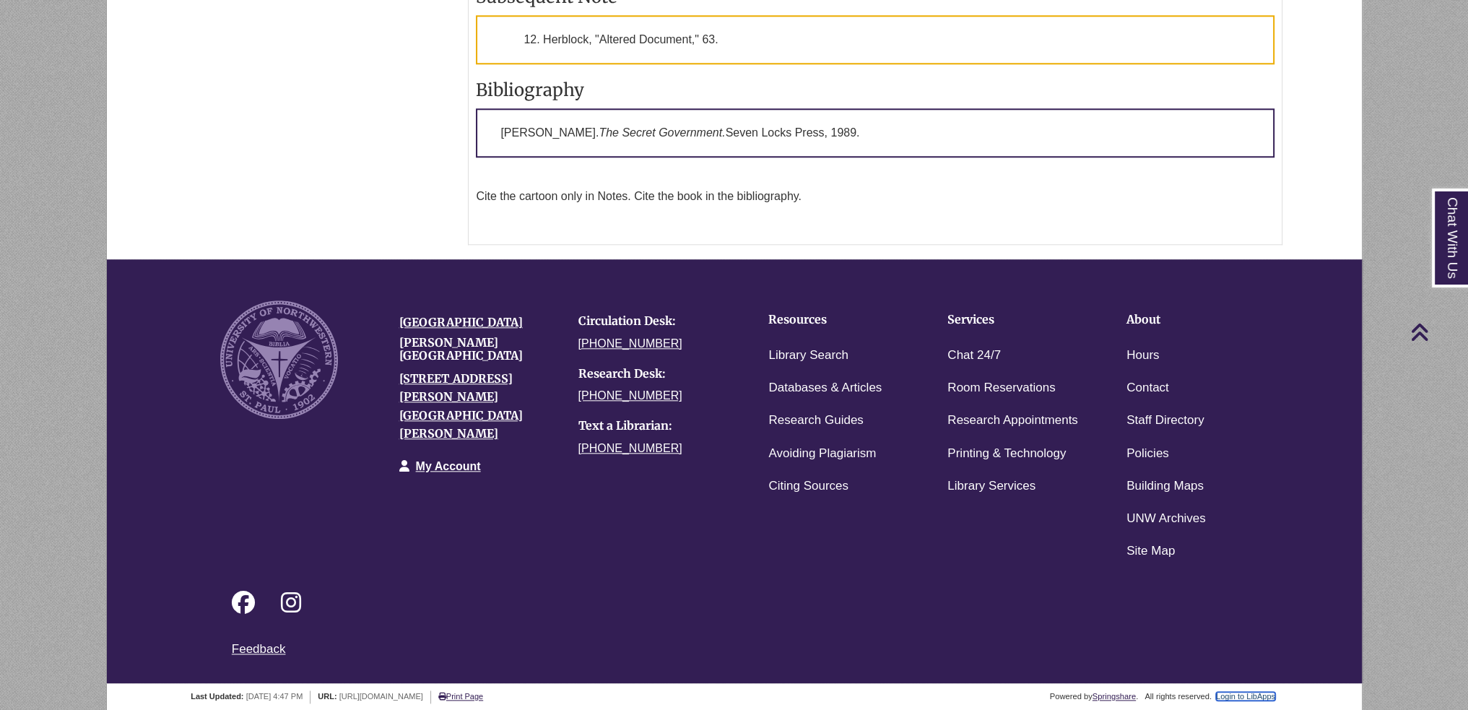
click at [1250, 692] on link "Login to LibApps" at bounding box center [1245, 696] width 59 height 9
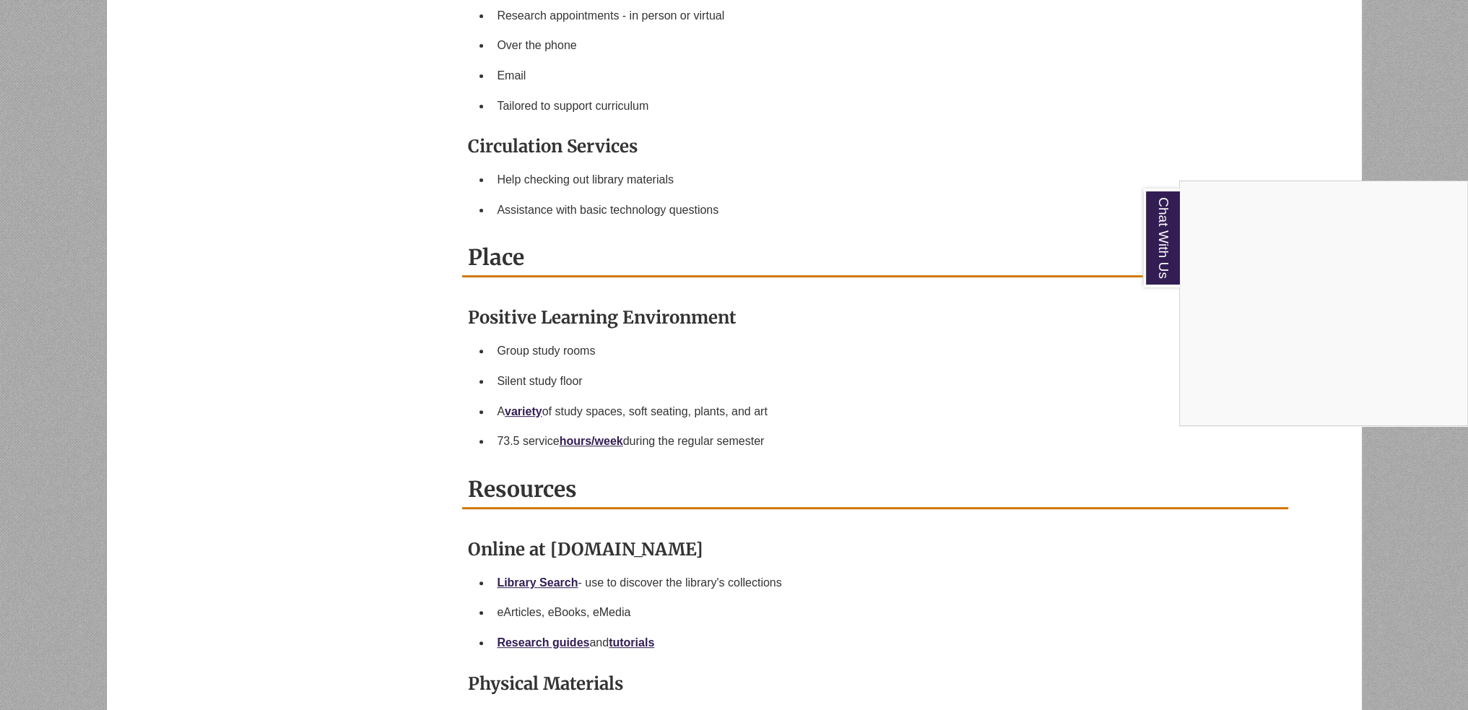
scroll to position [722, 0]
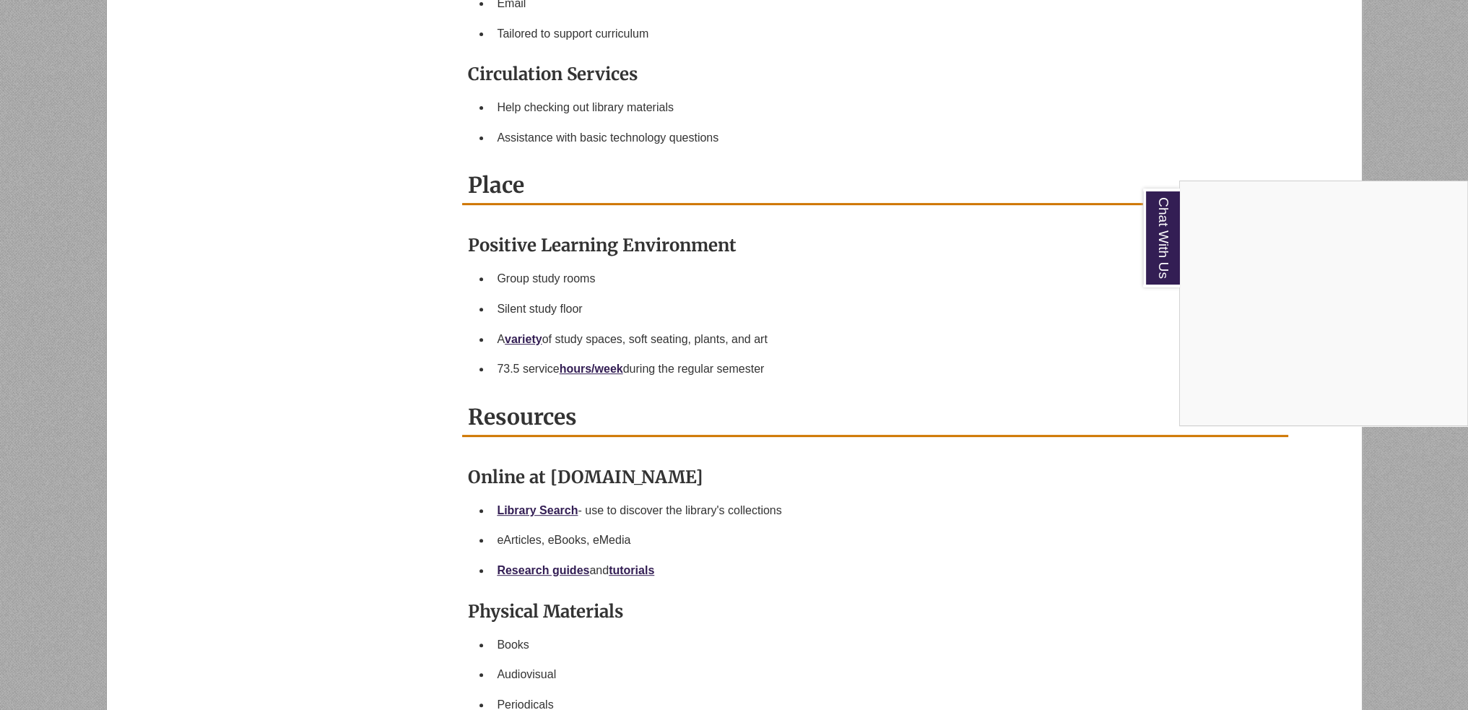
click at [617, 368] on div "Chat With Us" at bounding box center [734, 355] width 1468 height 710
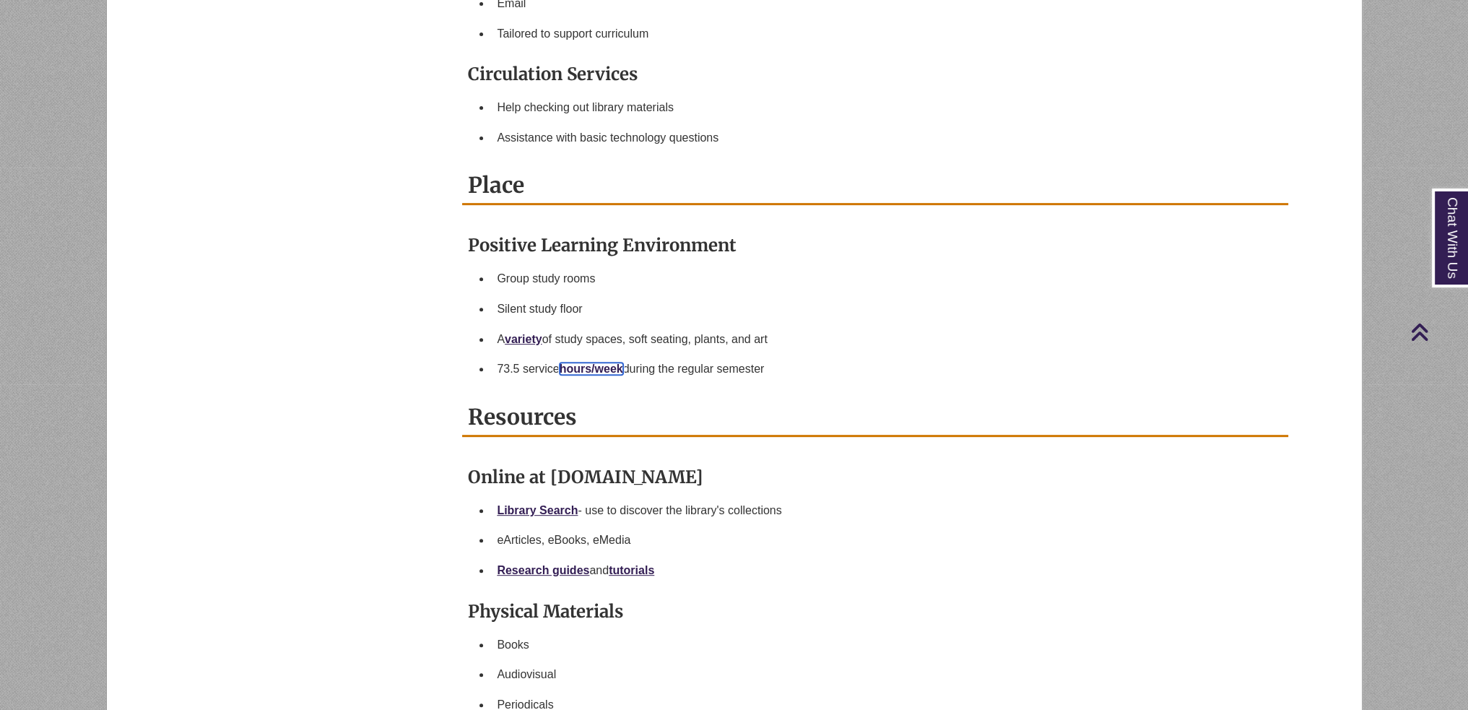
click at [617, 368] on link "hours/week" at bounding box center [592, 368] width 64 height 12
click at [575, 370] on link "hours/week" at bounding box center [592, 368] width 64 height 12
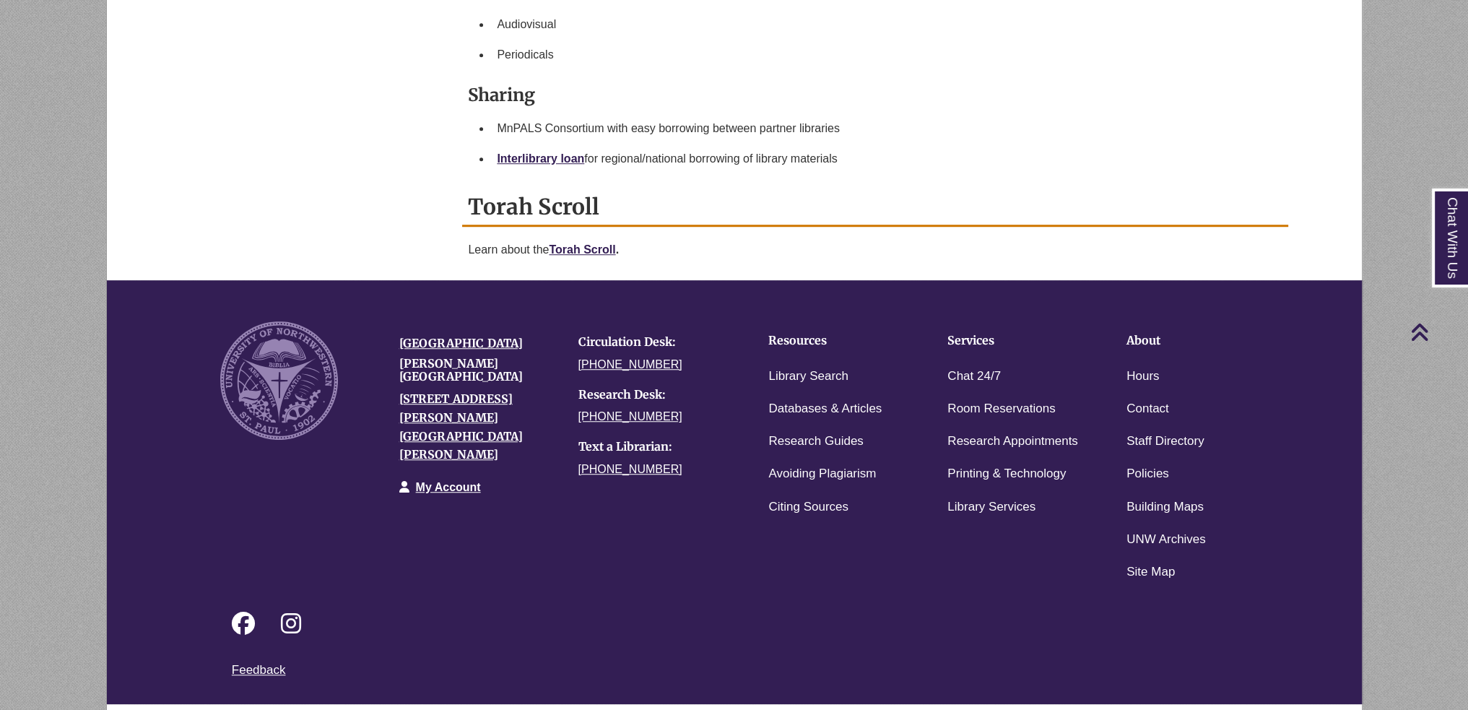
scroll to position [1392, 0]
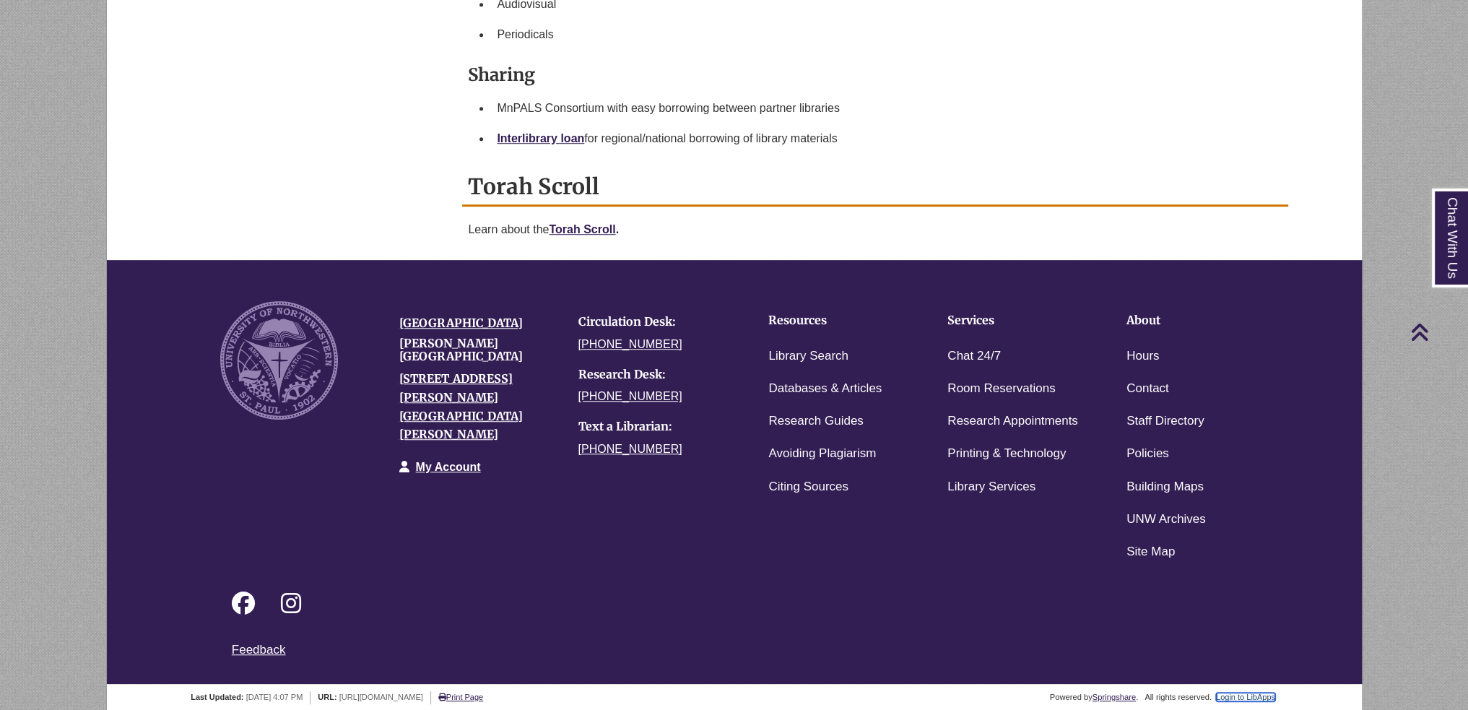
click at [1245, 692] on link "Login to LibApps" at bounding box center [1245, 696] width 59 height 9
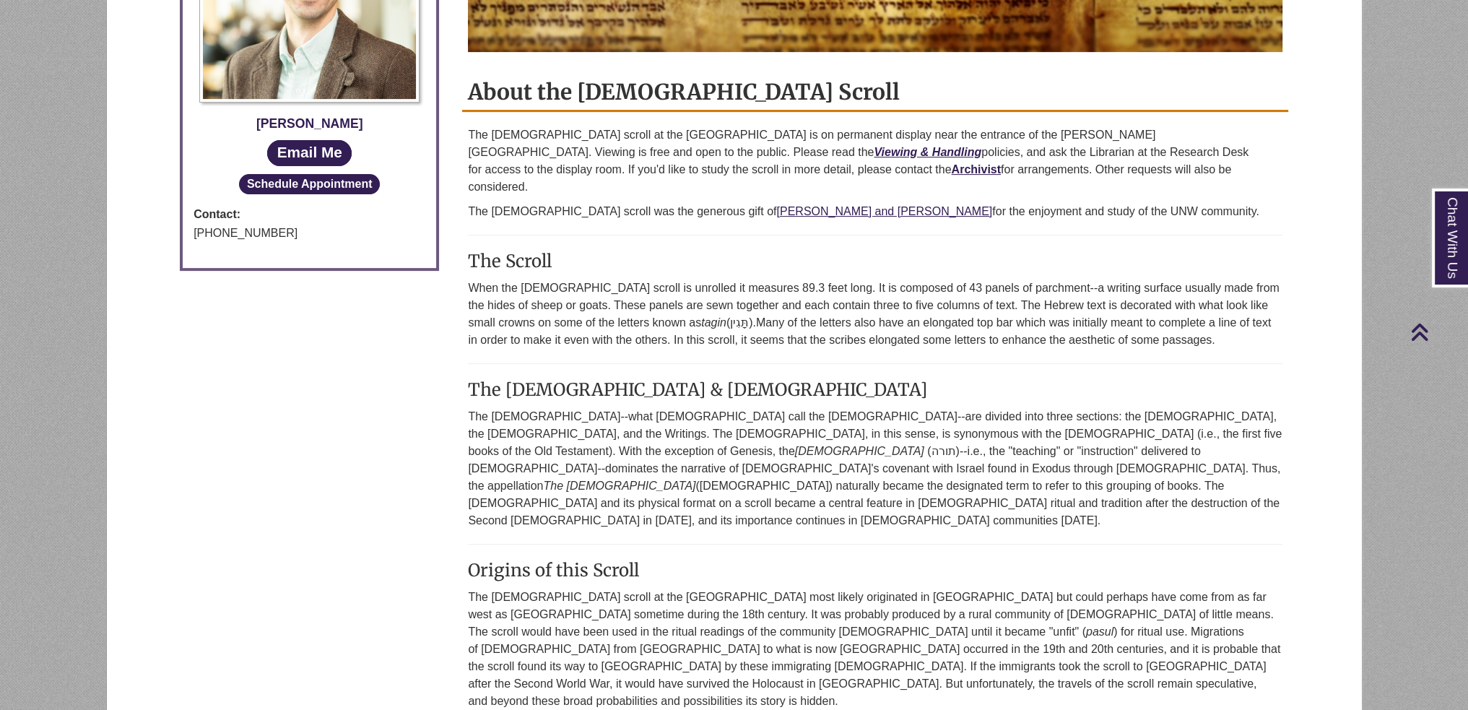
scroll to position [289, 0]
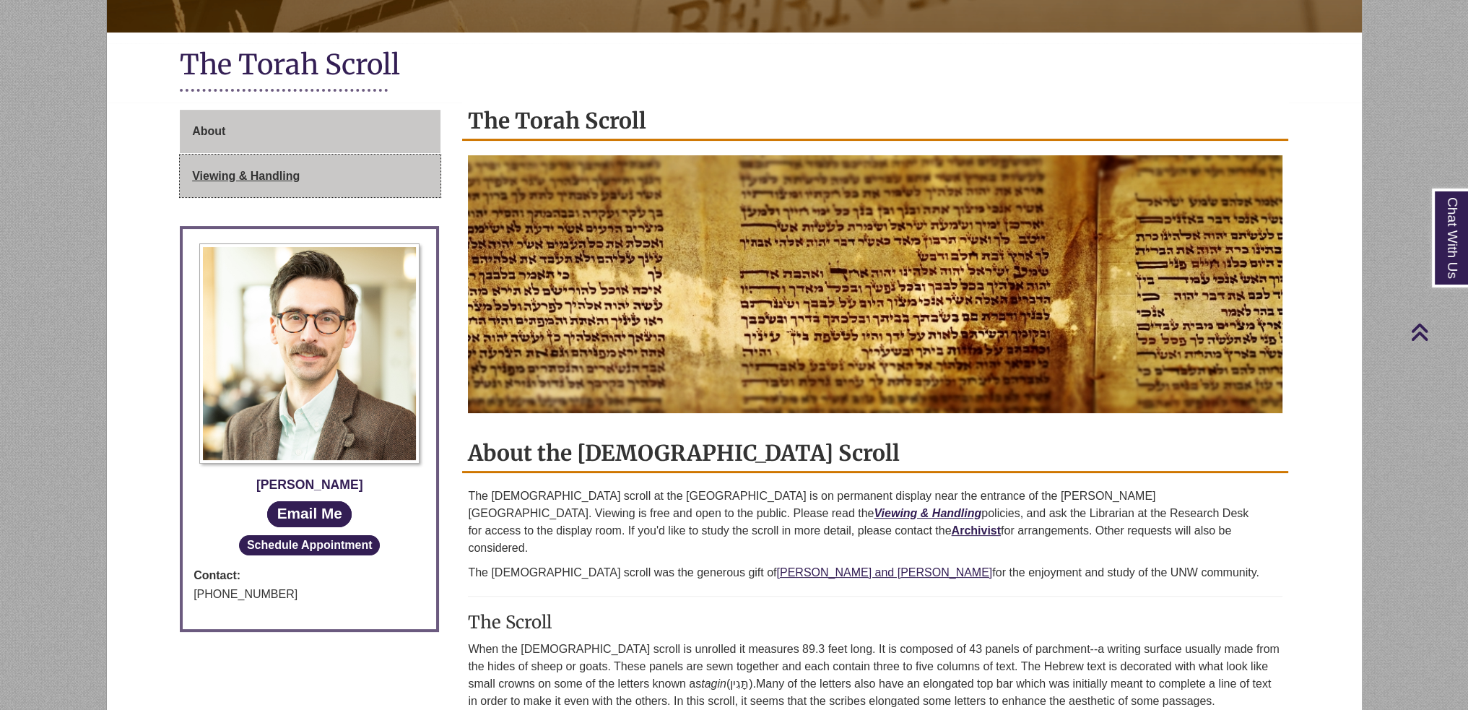
click at [339, 188] on link "Viewing & Handling" at bounding box center [310, 175] width 261 height 43
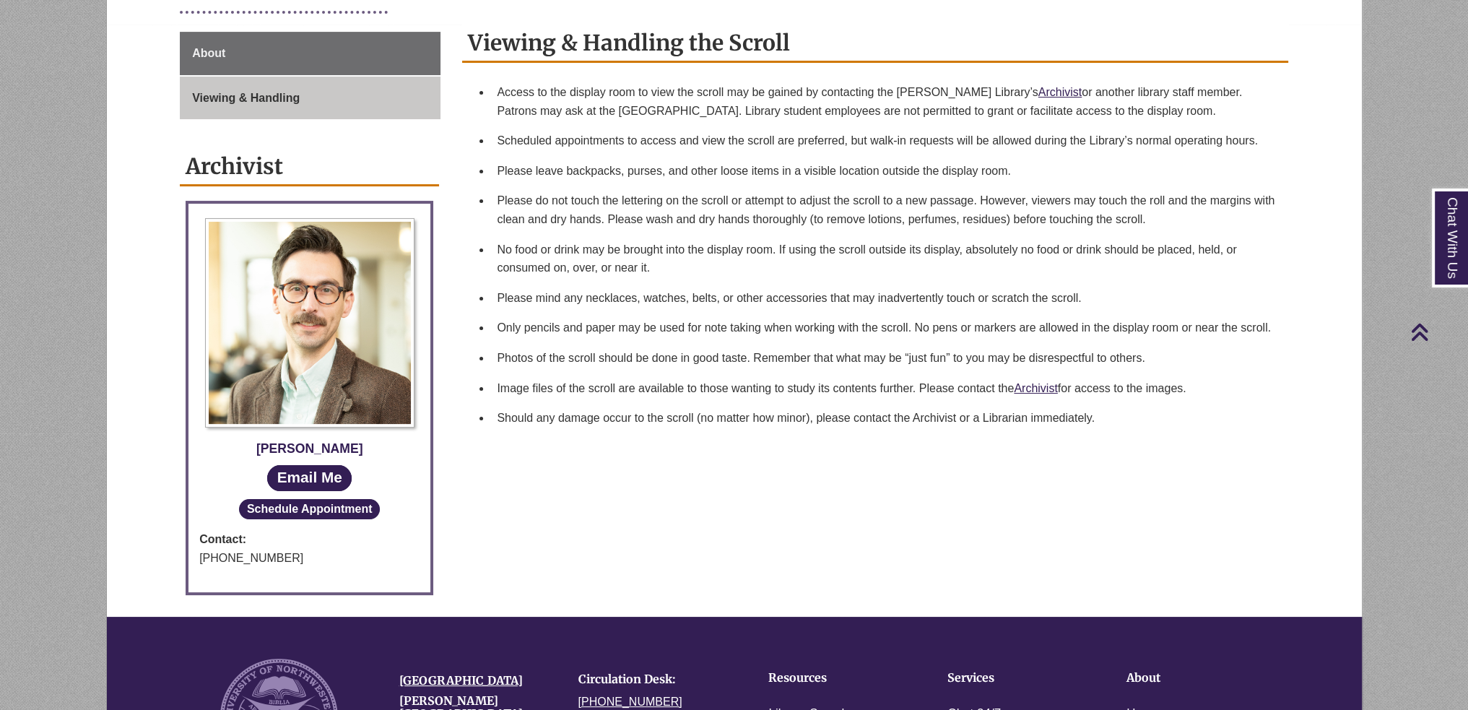
scroll to position [6, 0]
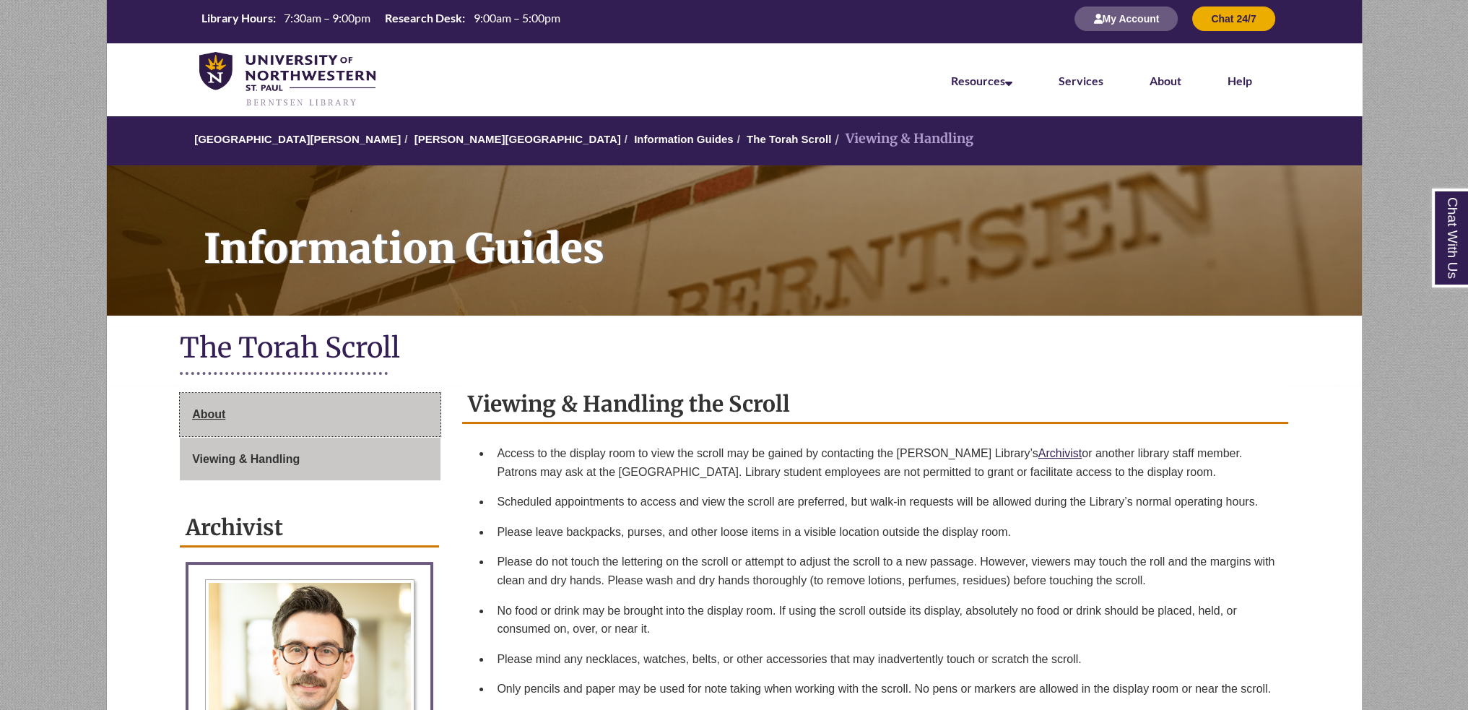
click at [399, 409] on link "About" at bounding box center [310, 414] width 261 height 43
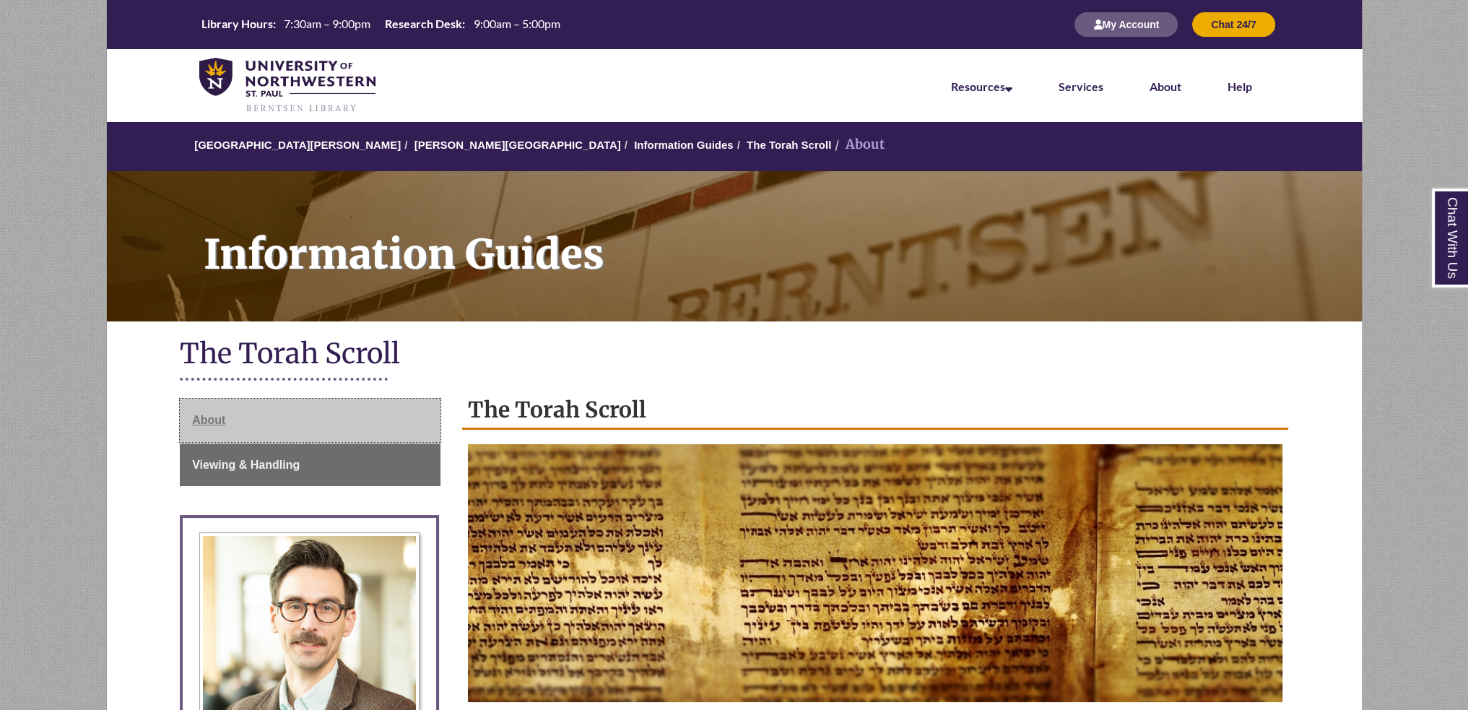
click at [424, 412] on link "About" at bounding box center [310, 420] width 261 height 43
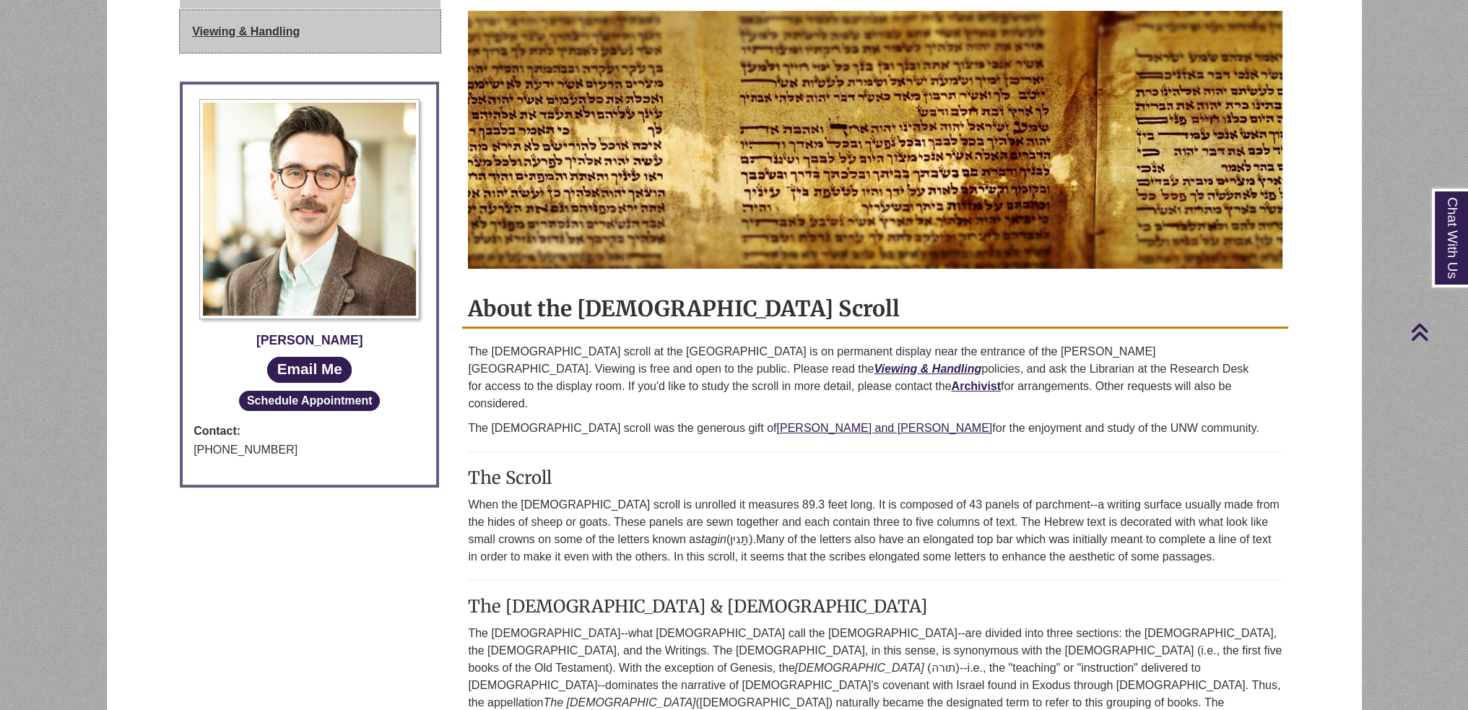
click at [332, 17] on link "Viewing & Handling" at bounding box center [310, 31] width 261 height 43
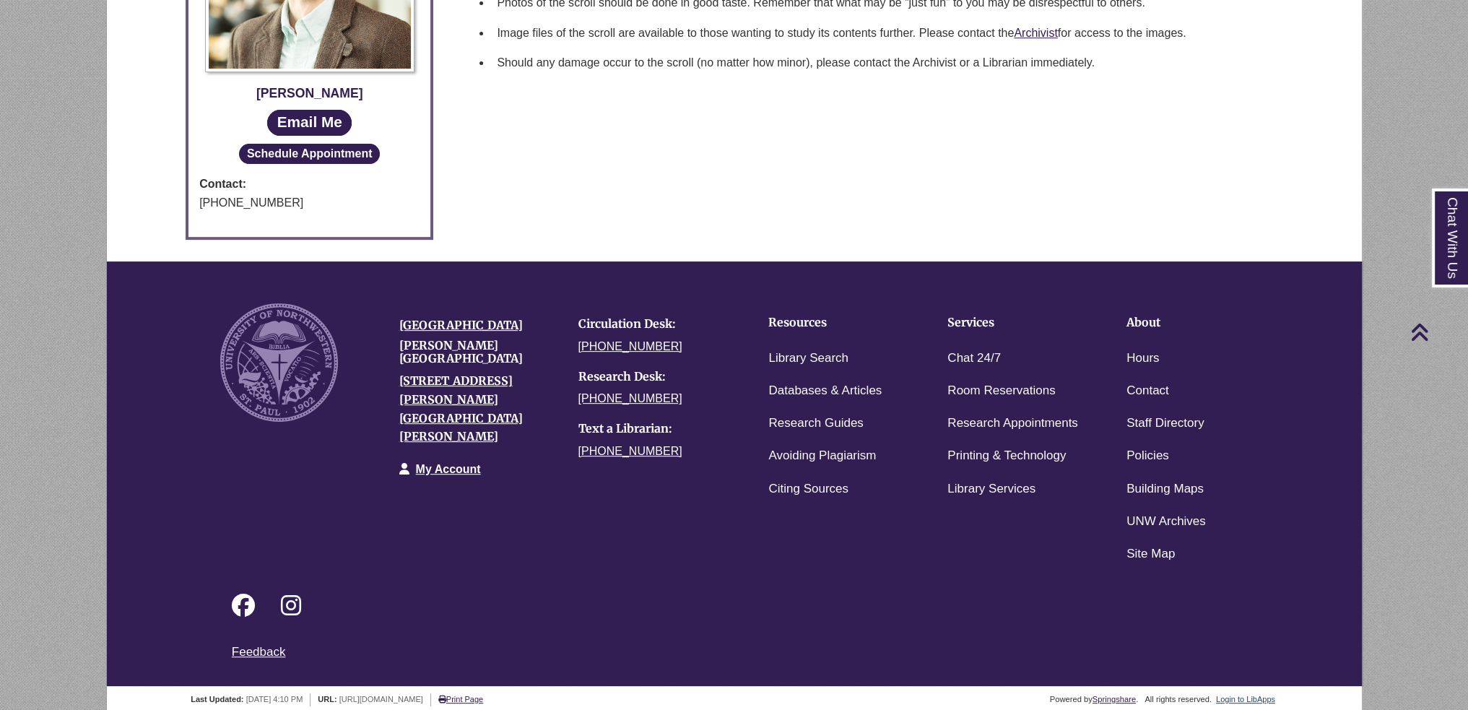
scroll to position [728, 0]
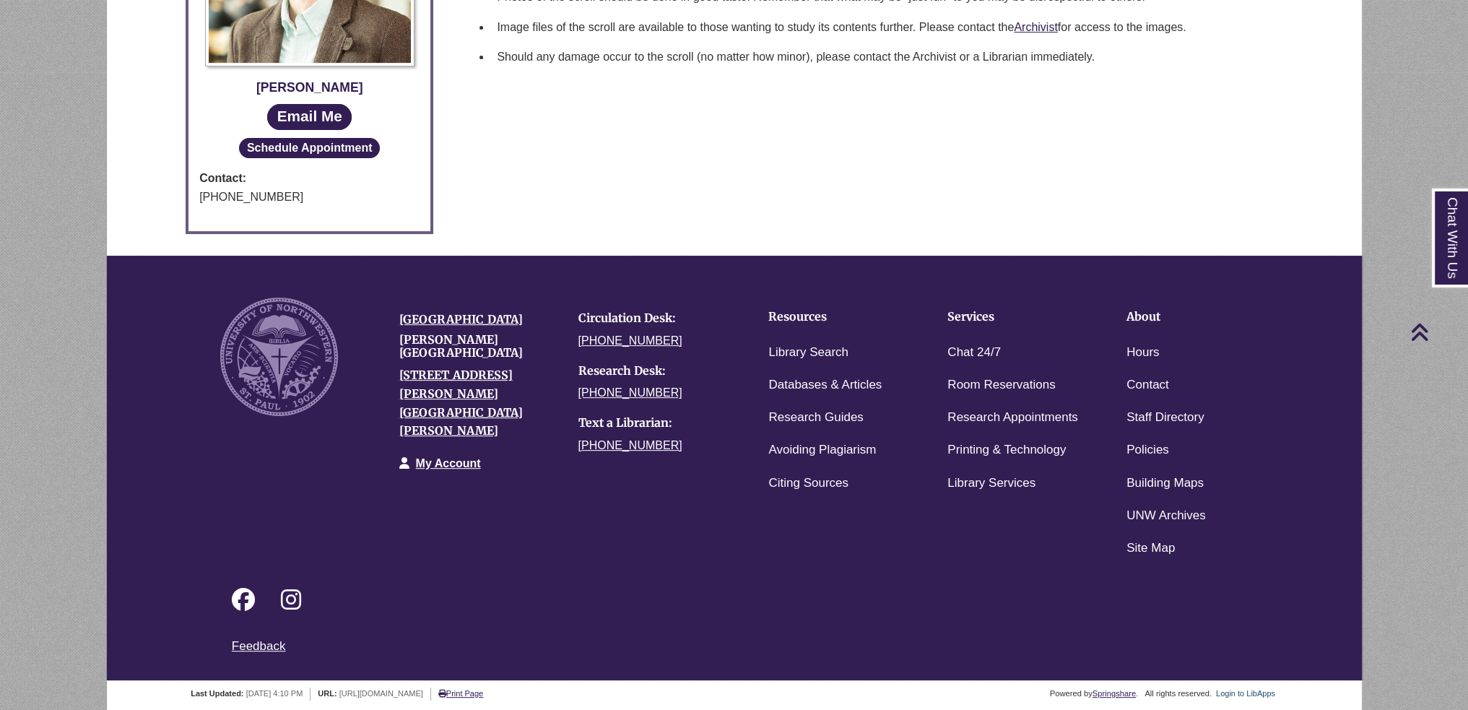
click at [1237, 697] on div "Login to LibApps" at bounding box center [1246, 693] width 64 height 13
click at [1239, 692] on link "Login to LibApps" at bounding box center [1245, 693] width 59 height 9
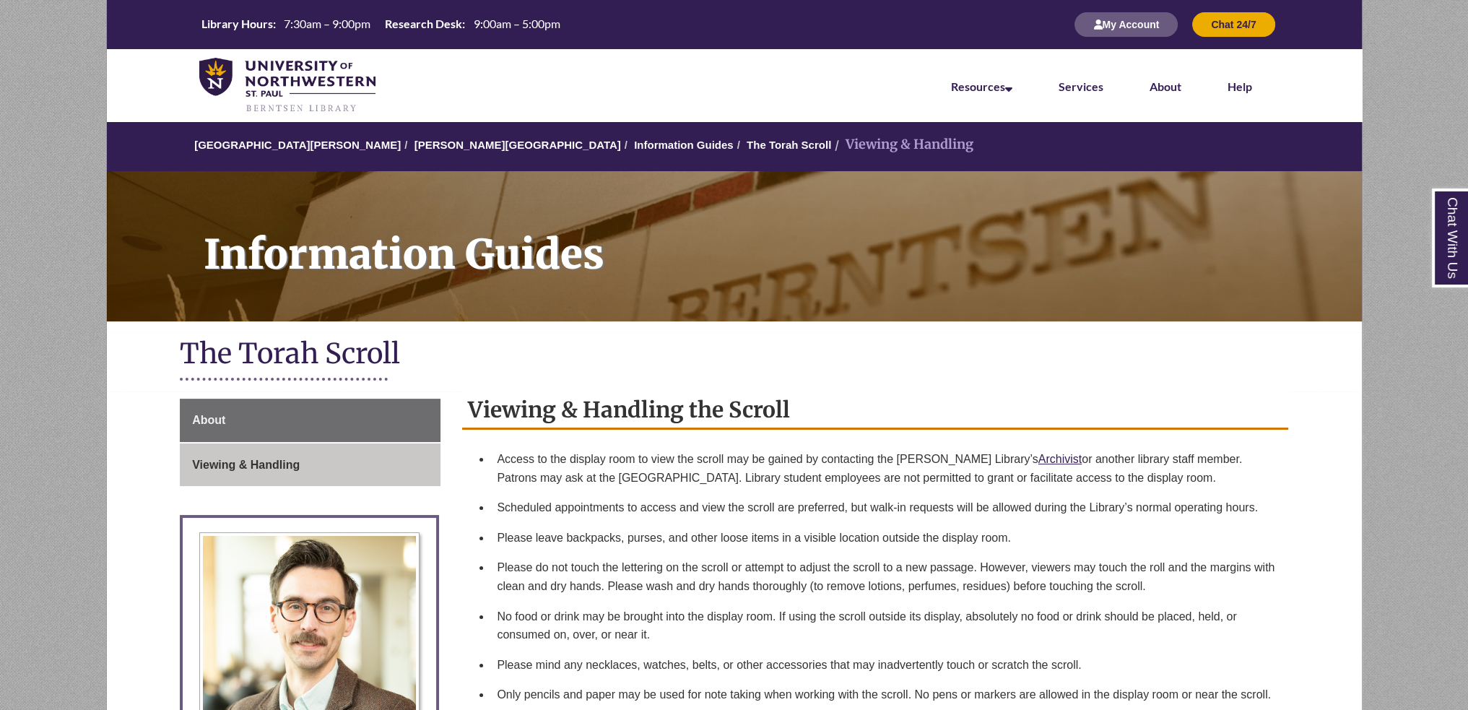
scroll to position [433, 0]
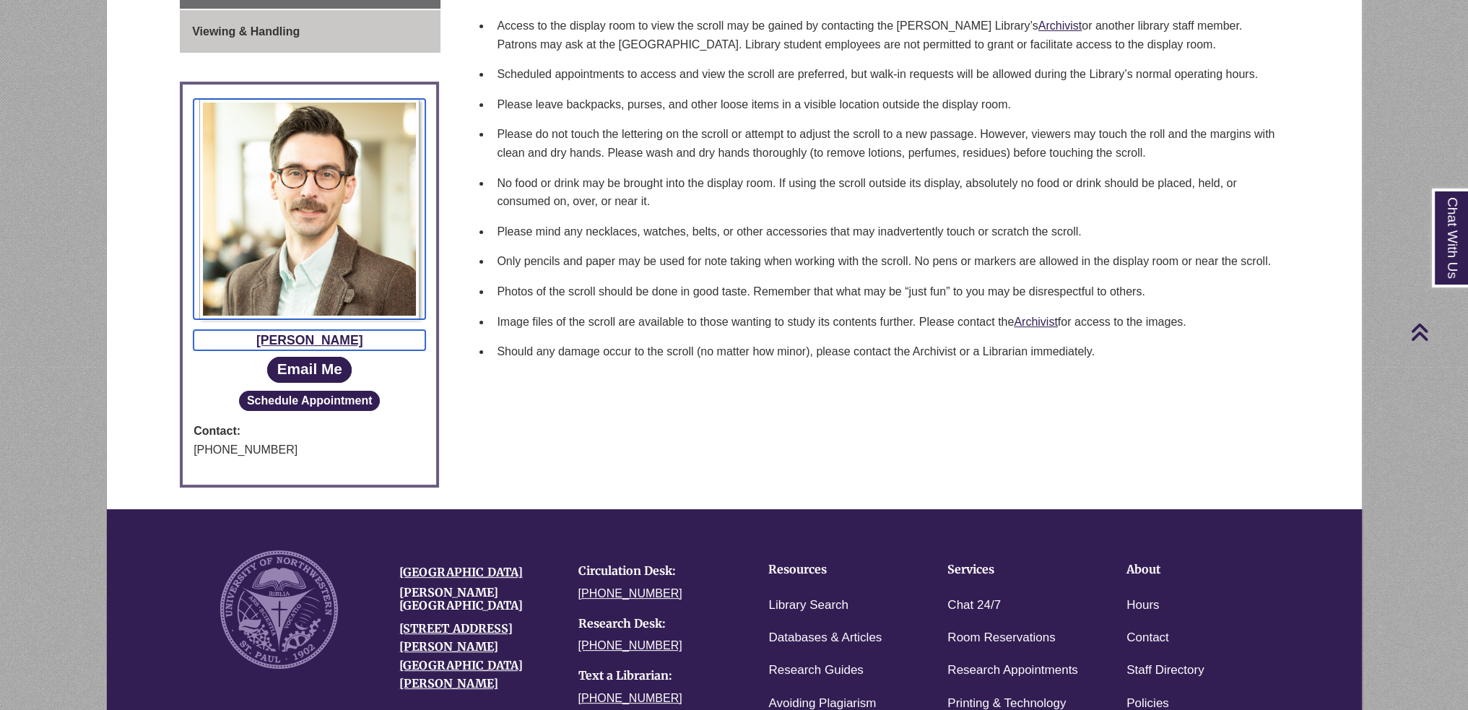
click at [308, 337] on div "[PERSON_NAME]" at bounding box center [309, 340] width 232 height 20
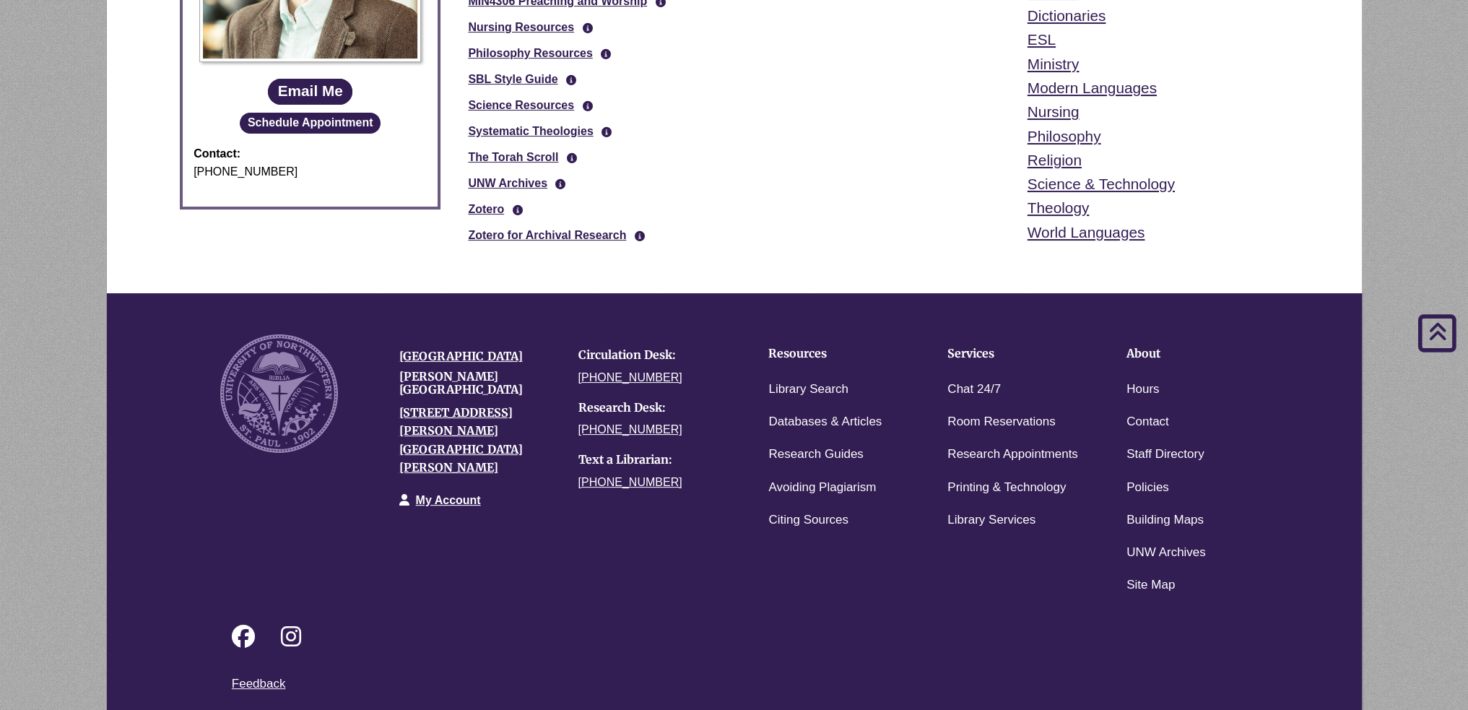
scroll to position [72, 0]
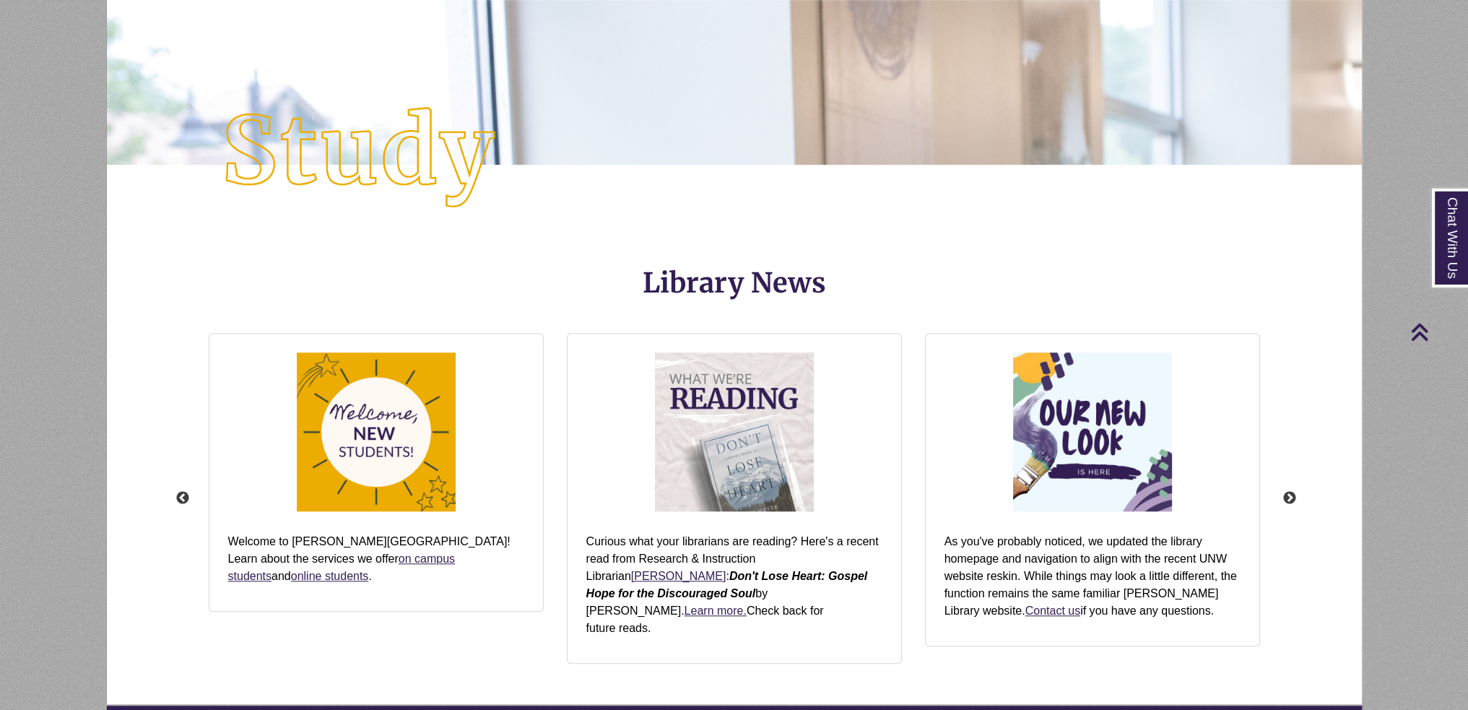
scroll to position [1805, 0]
